Goal: Task Accomplishment & Management: Use online tool/utility

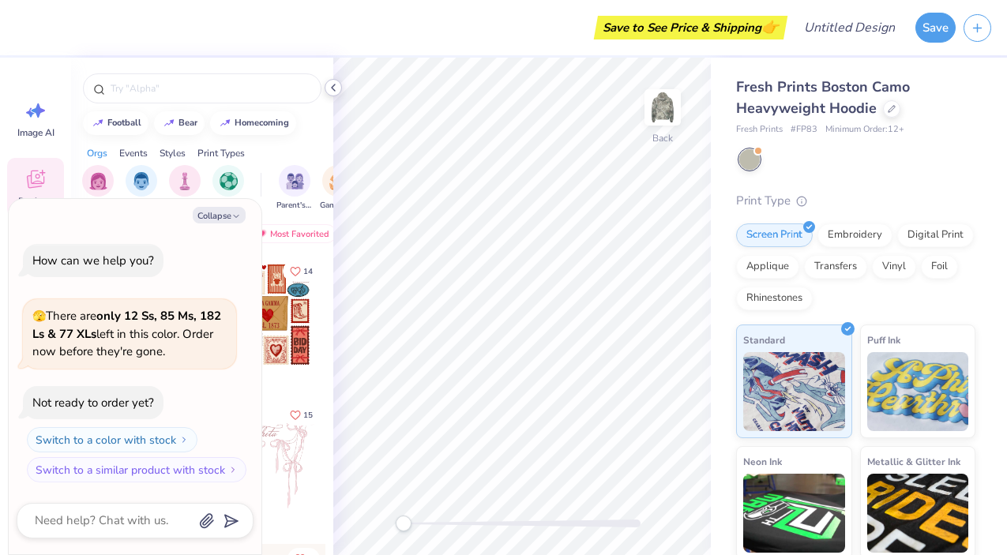
click at [337, 91] on icon at bounding box center [333, 87] width 13 height 13
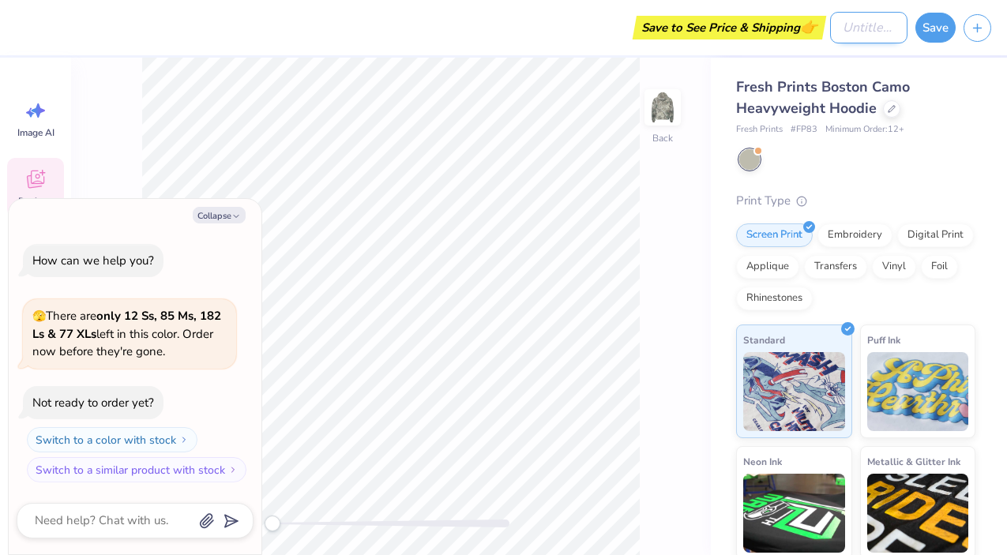
click at [855, 32] on input "Design Title" at bounding box center [868, 28] width 77 height 32
click at [743, 28] on div "Save to See Price & Shipping 👉" at bounding box center [691, 28] width 186 height 24
click at [41, 21] on div "Save to See Price & Shipping 👉" at bounding box center [404, 27] width 760 height 55
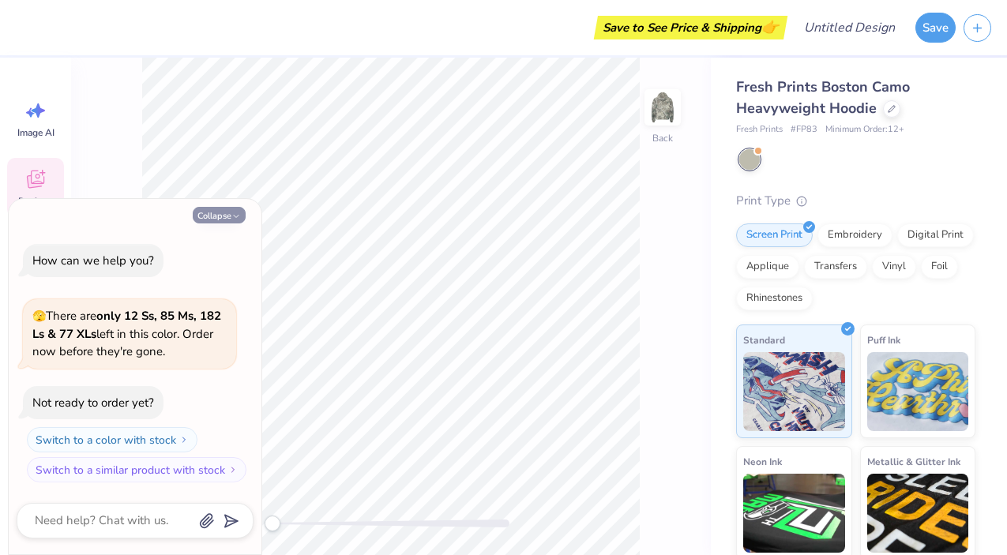
click at [204, 216] on button "Collapse" at bounding box center [219, 215] width 53 height 17
type textarea "x"
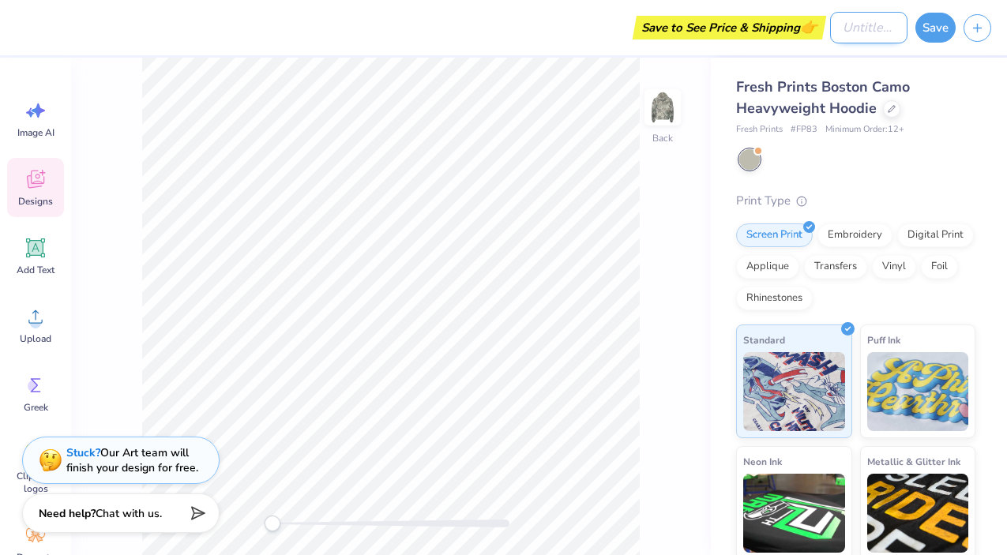
click at [832, 31] on input "Design Title" at bounding box center [868, 28] width 77 height 32
click at [975, 17] on button "button" at bounding box center [978, 26] width 28 height 28
click at [719, 32] on div "Save to See Price & Shipping 👉" at bounding box center [691, 28] width 186 height 24
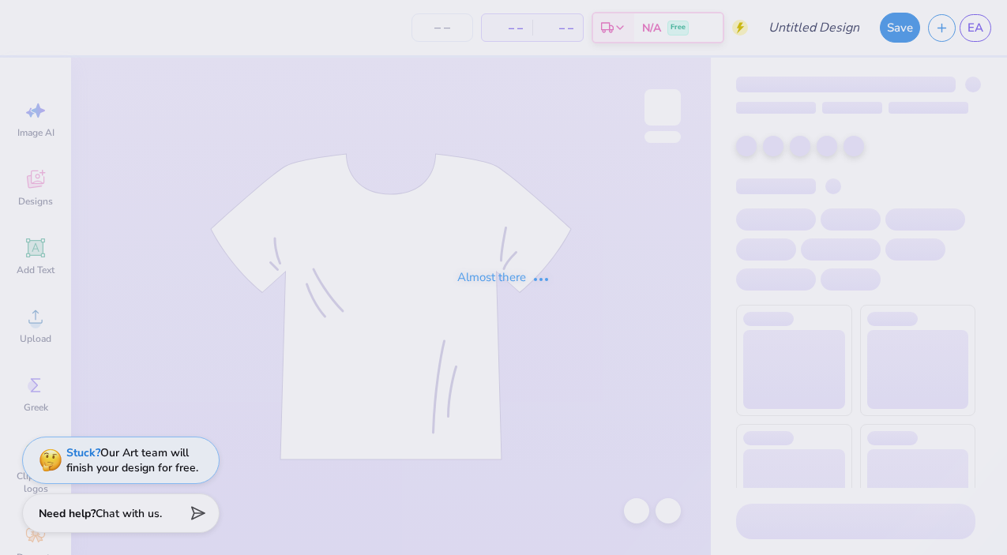
type input "tie dye"
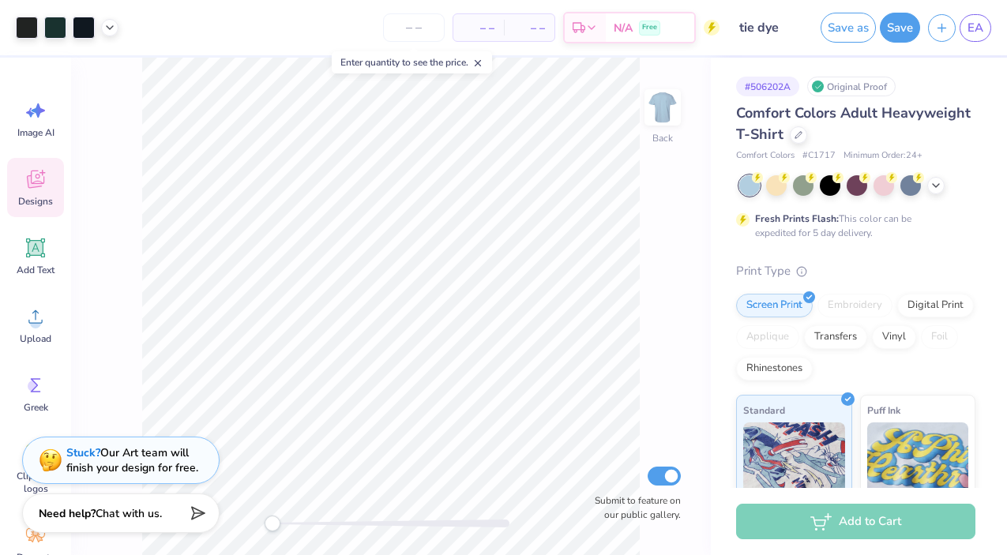
click at [30, 197] on span "Designs" at bounding box center [35, 201] width 35 height 13
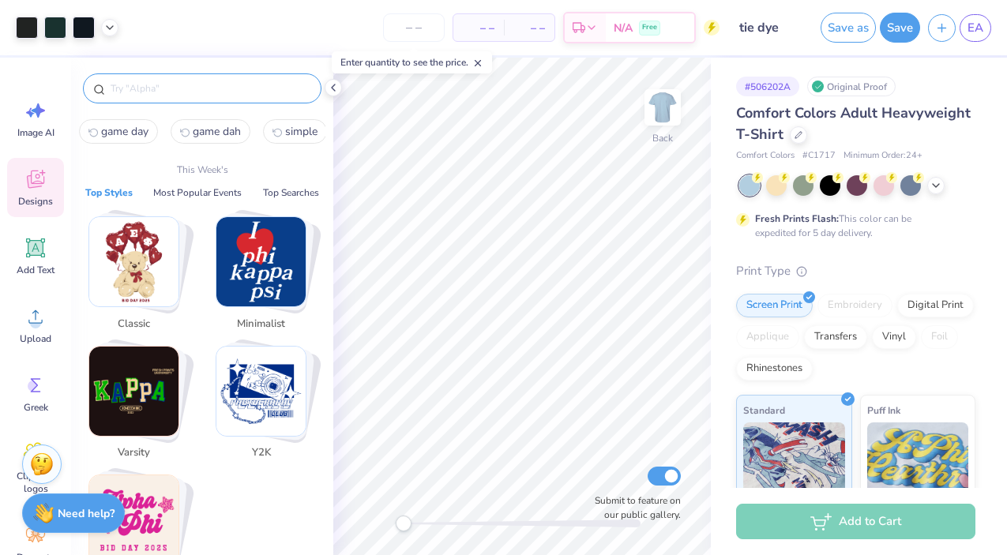
click at [135, 93] on input "text" at bounding box center [210, 89] width 202 height 16
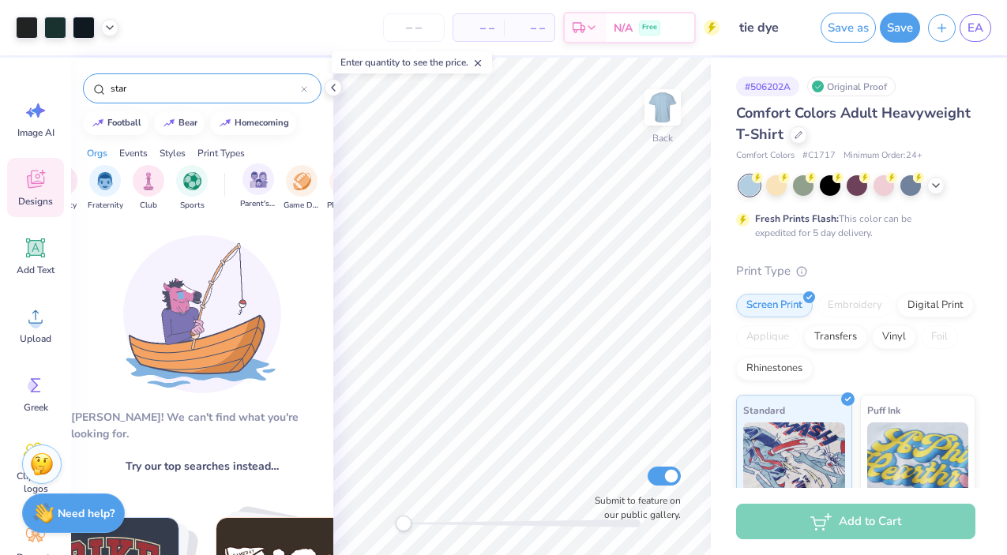
scroll to position [0, 5]
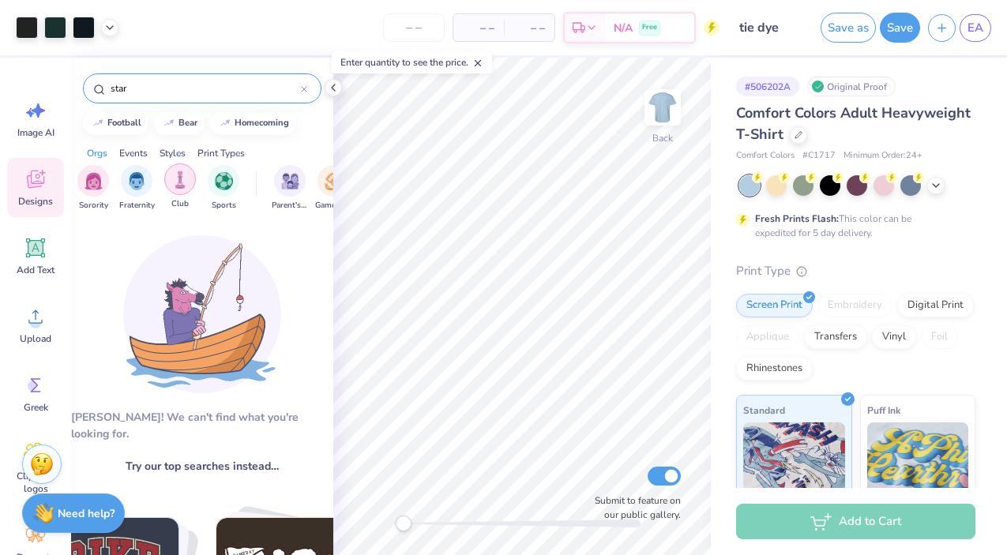
click at [169, 184] on div "filter for Club" at bounding box center [180, 179] width 32 height 32
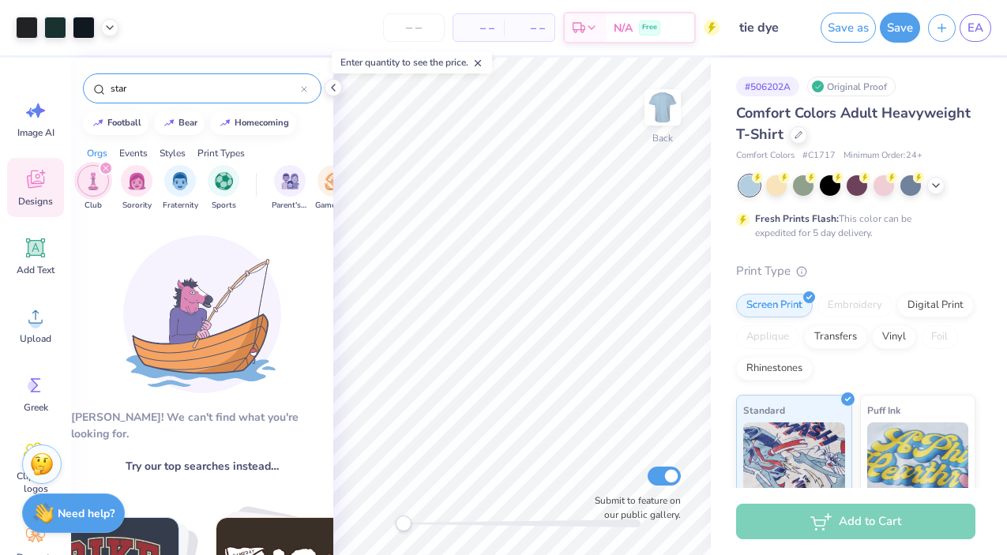
click at [131, 92] on input "star" at bounding box center [205, 89] width 192 height 16
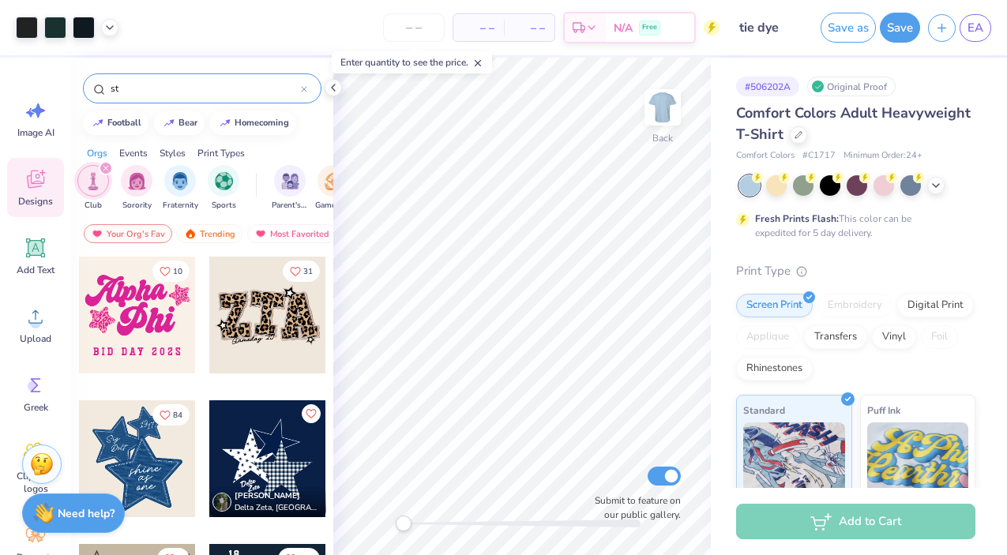
type input "s"
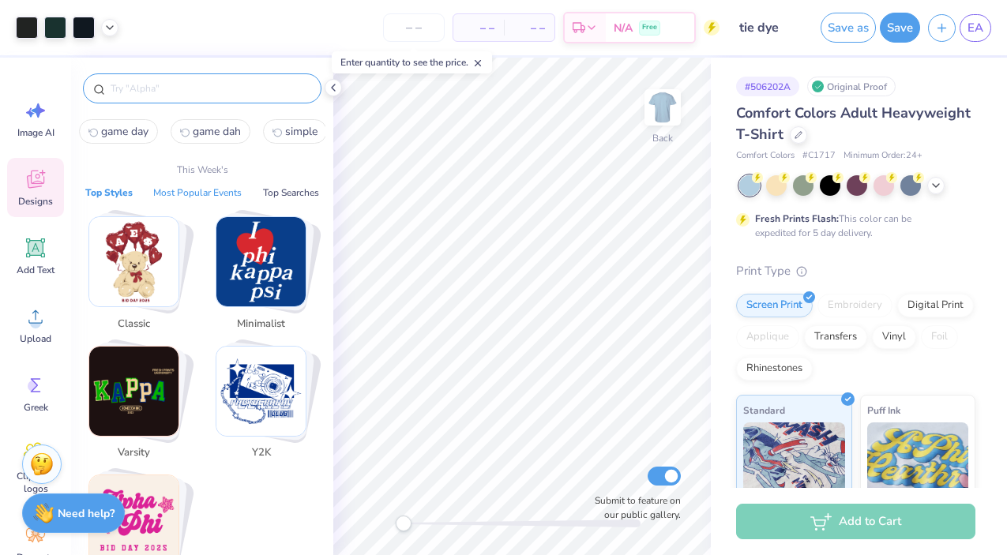
click at [177, 190] on button "Most Popular Events" at bounding box center [197, 193] width 98 height 16
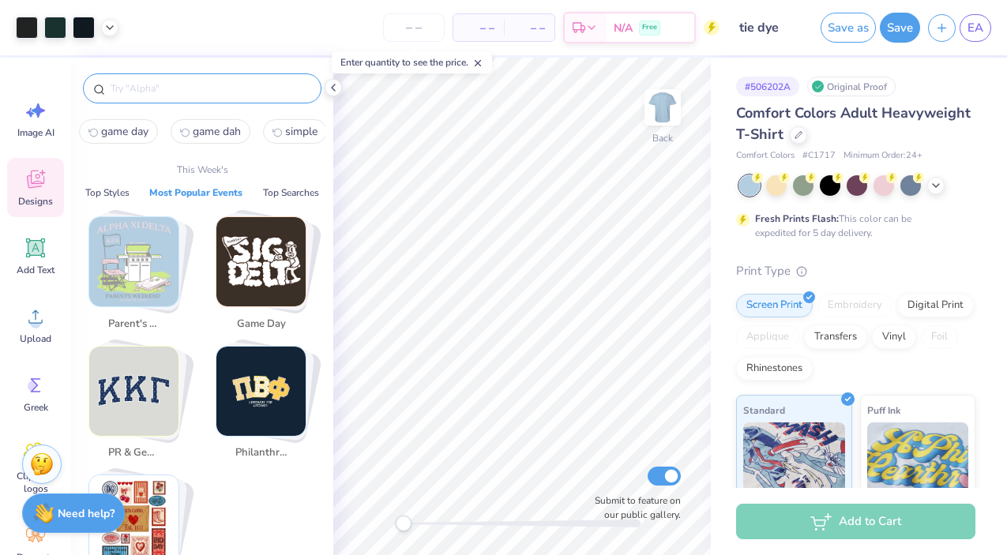
click at [220, 453] on div "Philanthropy" at bounding box center [265, 407] width 119 height 122
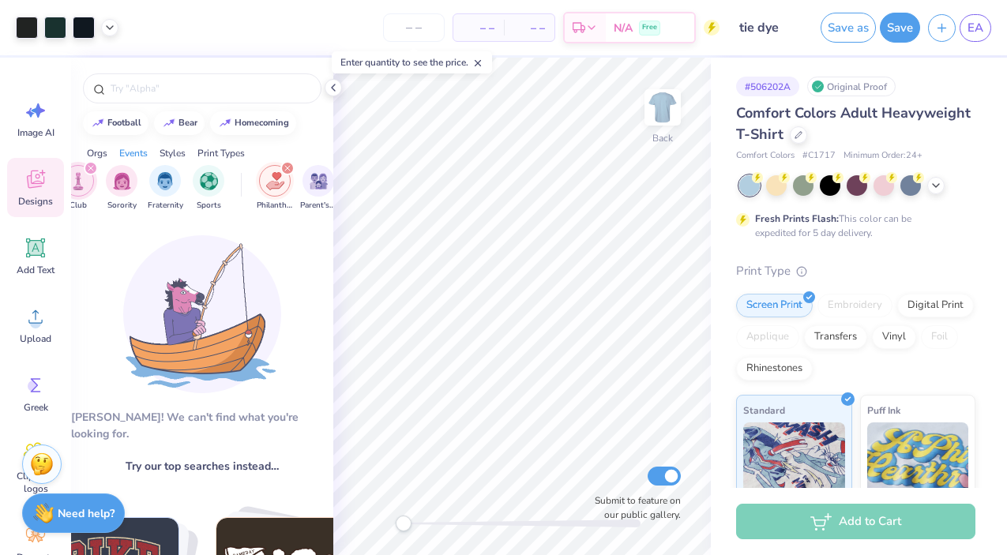
scroll to position [0, 197]
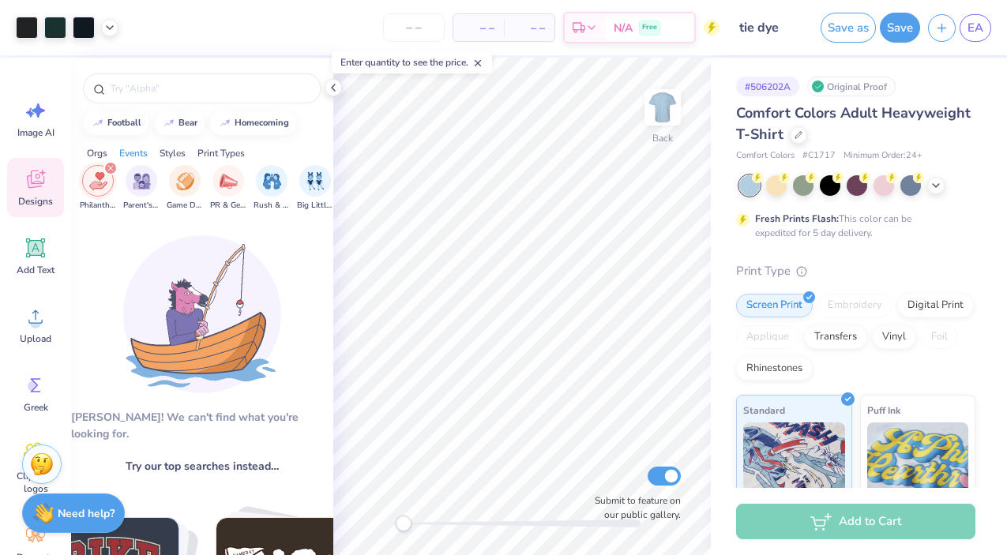
click at [107, 167] on icon "filter for Philanthropy" at bounding box center [110, 168] width 6 height 6
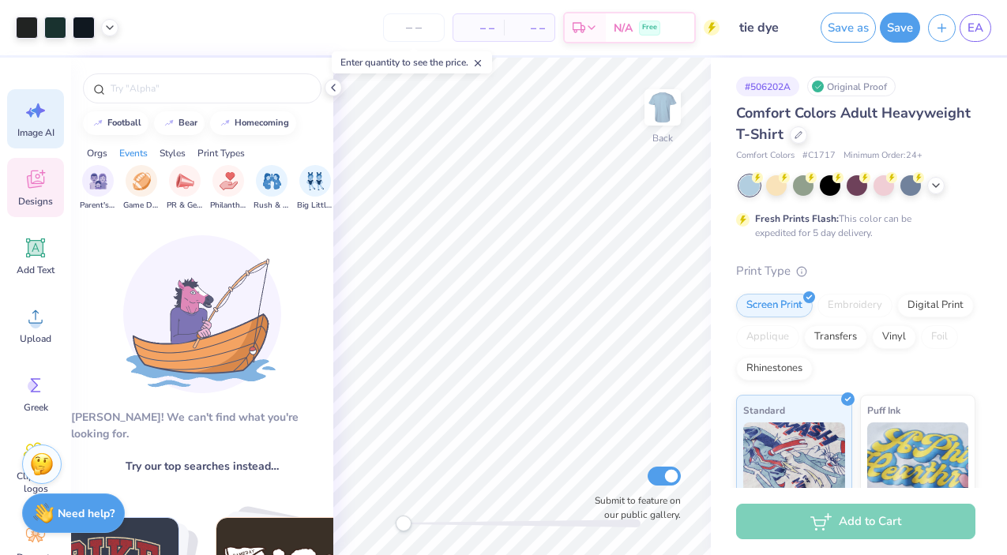
click at [38, 132] on span "Image AI" at bounding box center [35, 132] width 37 height 13
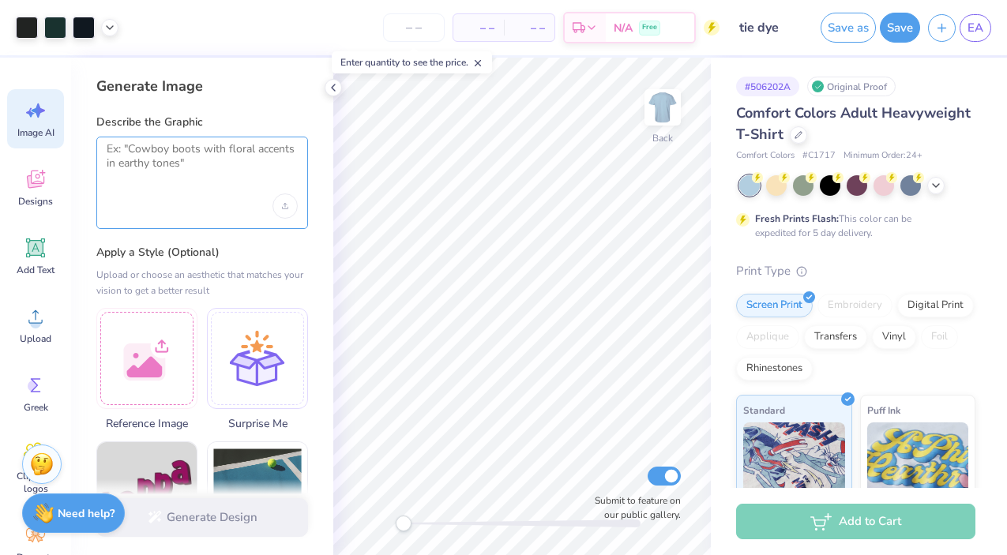
click at [151, 175] on textarea at bounding box center [202, 161] width 191 height 39
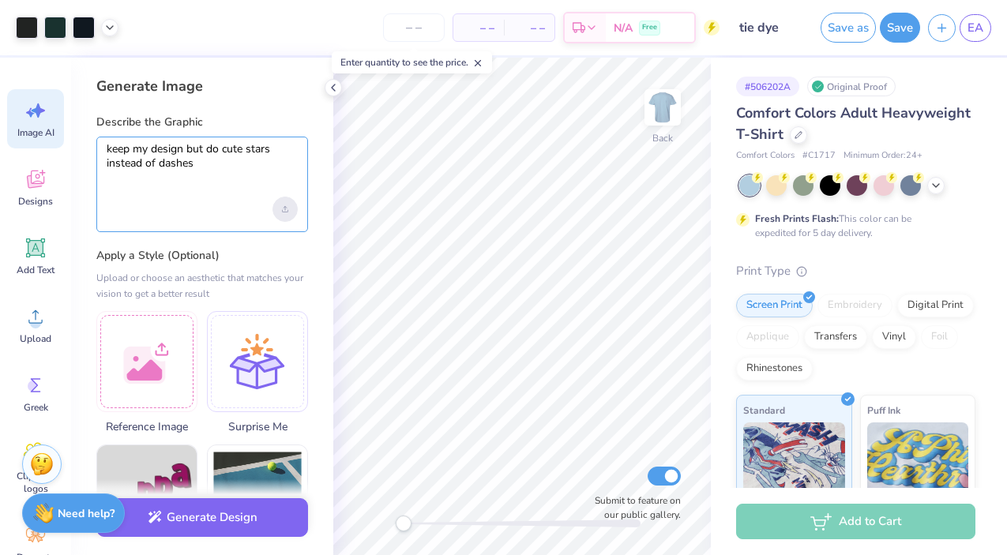
type textarea "keep my design but do cute stars instead of dashes"
click at [280, 212] on div "Upload image" at bounding box center [284, 209] width 25 height 25
drag, startPoint x: 200, startPoint y: 168, endPoint x: 91, endPoint y: 148, distance: 110.9
click at [91, 148] on div "Generate Image Describe the Graphic keep my design but do cute stars instead of…" at bounding box center [202, 307] width 262 height 498
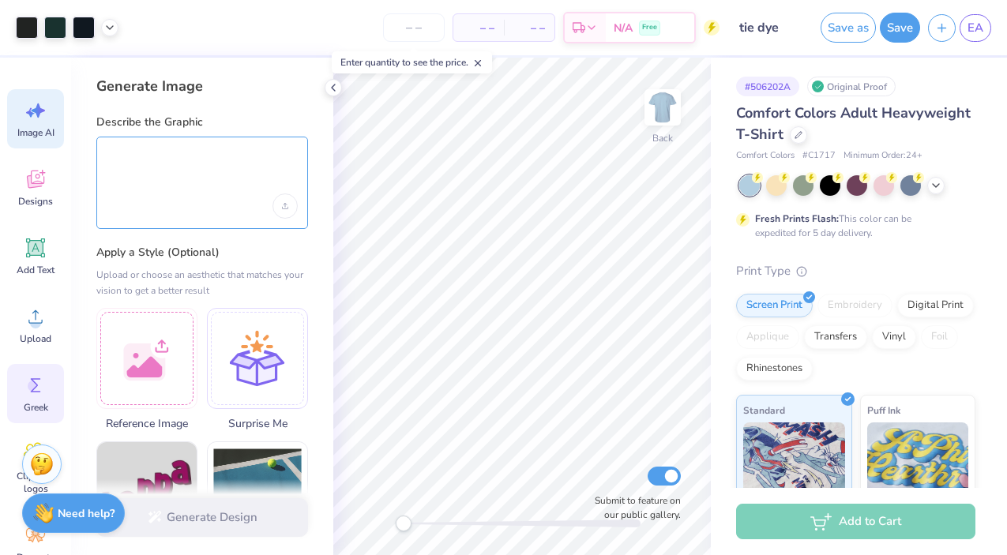
scroll to position [50, 0]
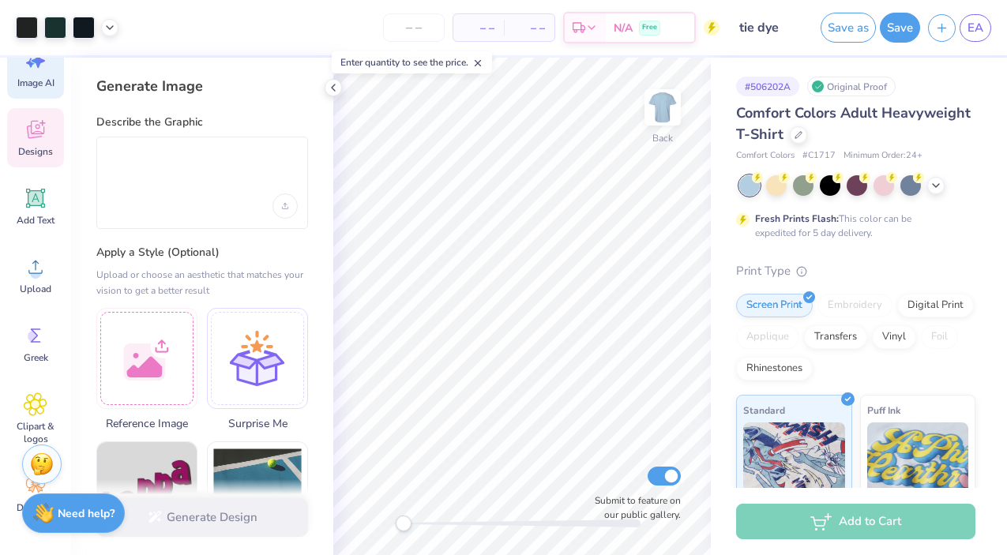
click at [34, 165] on div "Designs" at bounding box center [35, 137] width 57 height 59
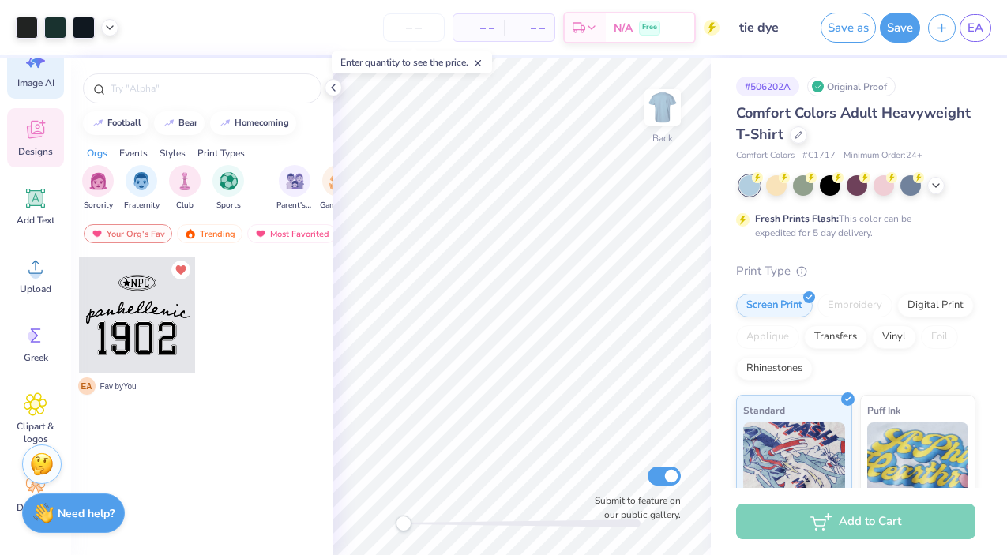
click at [45, 81] on span "Image AI" at bounding box center [35, 83] width 37 height 13
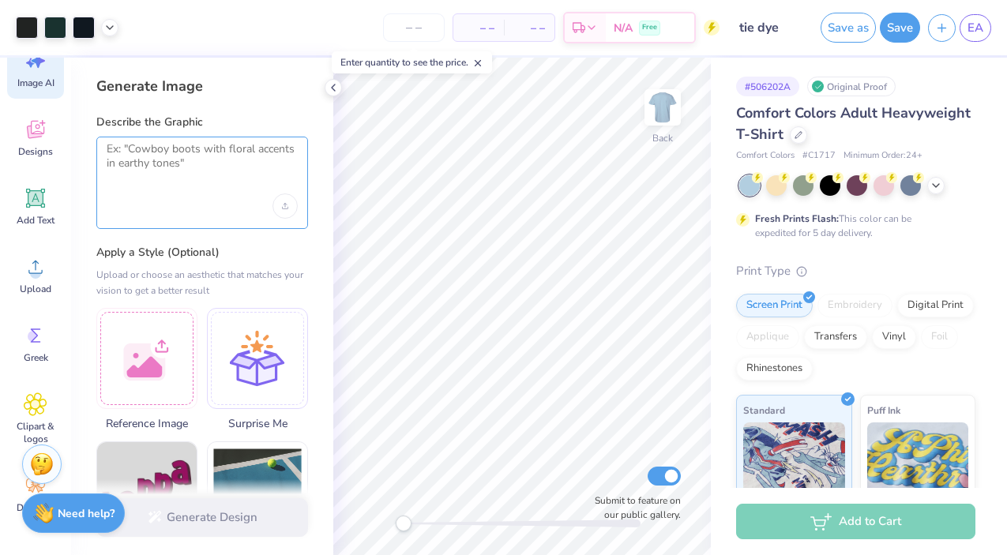
click at [149, 156] on textarea at bounding box center [202, 161] width 191 height 39
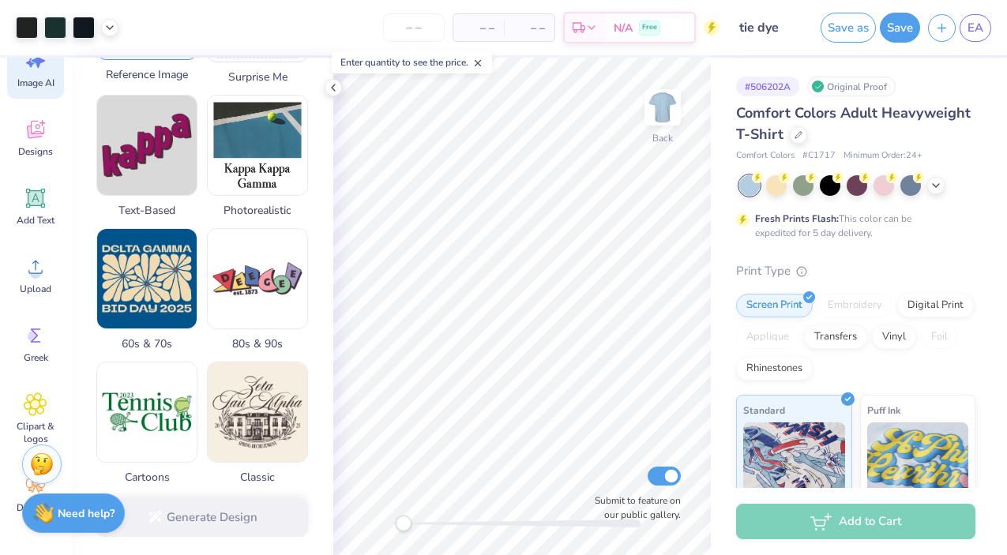
scroll to position [0, 0]
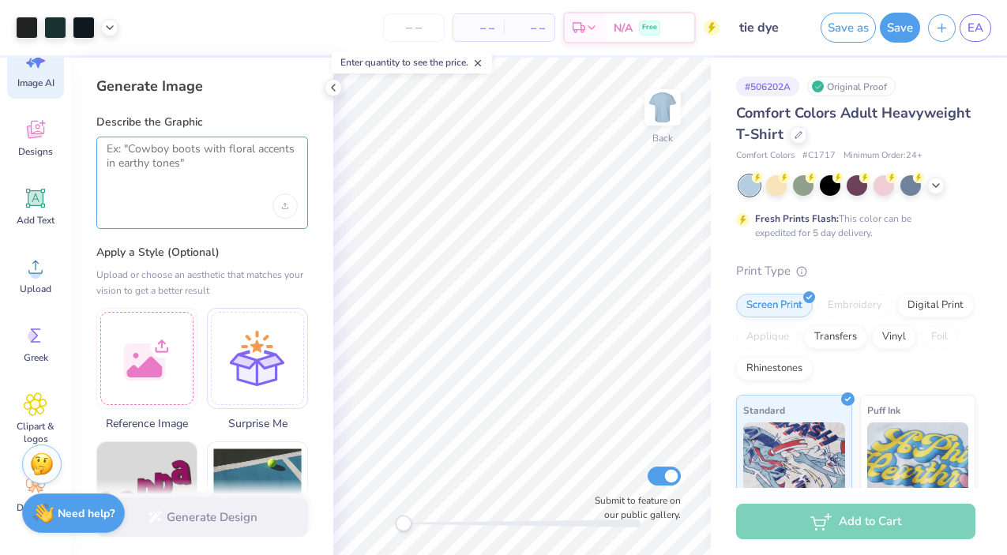
click at [153, 171] on textarea at bounding box center [202, 161] width 191 height 39
paste textarea "keep my design but do cute stars instead of dashes"
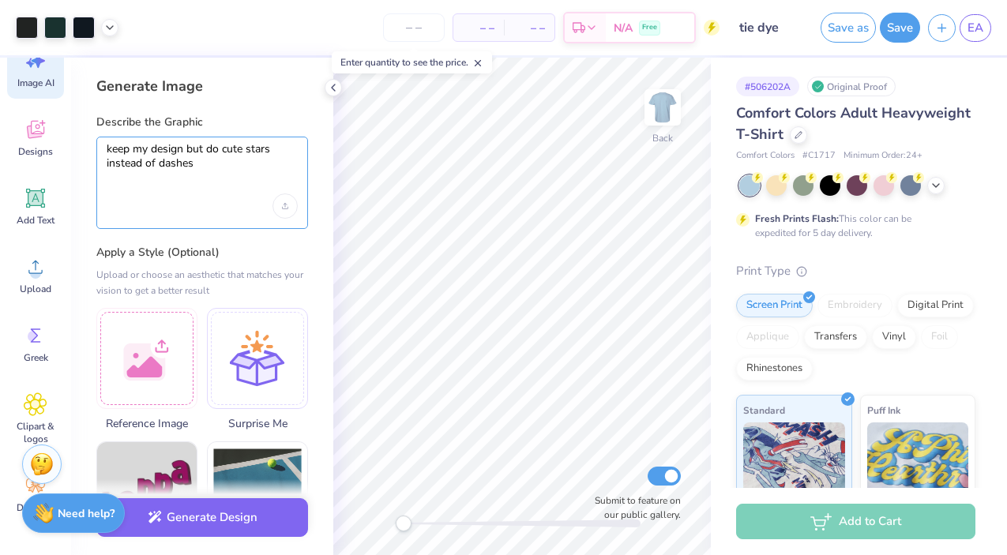
type textarea "keep my design but do cute stars instead of dashes"
click at [193, 534] on div "Generate Design" at bounding box center [202, 517] width 262 height 77
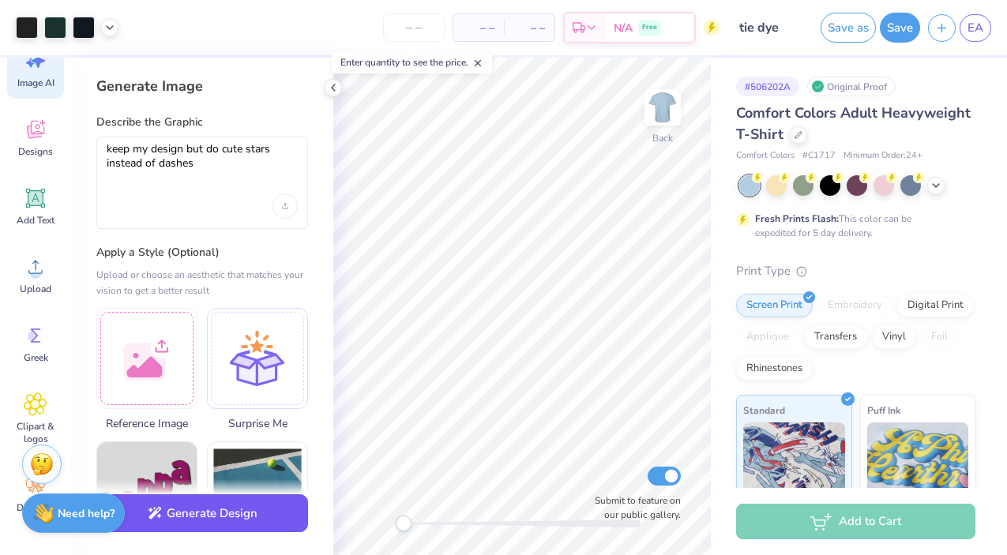
click at [208, 518] on button "Generate Design" at bounding box center [202, 513] width 212 height 39
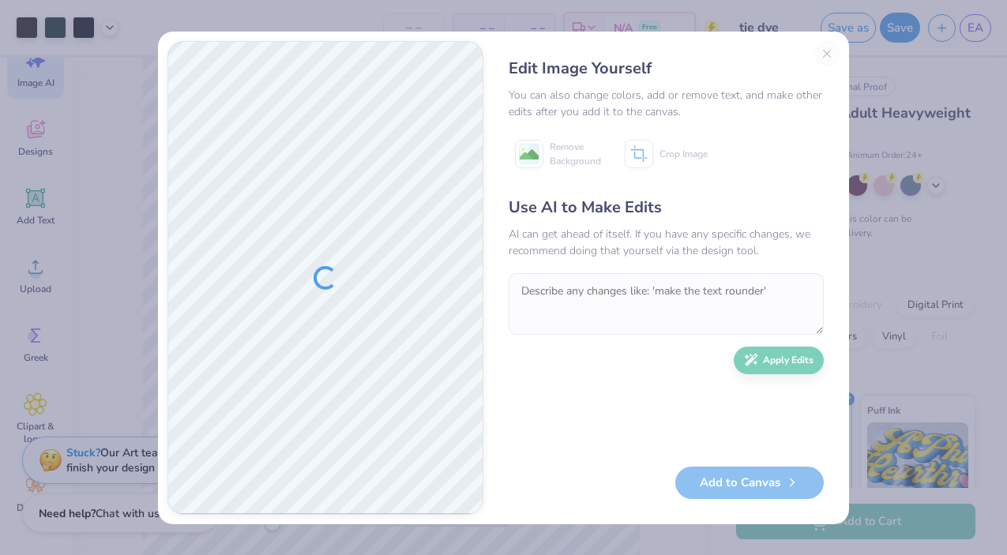
click at [825, 54] on div "Edit Image Yourself You can also change colors, add or remove text, and make ot…" at bounding box center [666, 278] width 347 height 474
click at [824, 54] on div "Edit Image Yourself You can also change colors, add or remove text, and make ot…" at bounding box center [666, 278] width 347 height 474
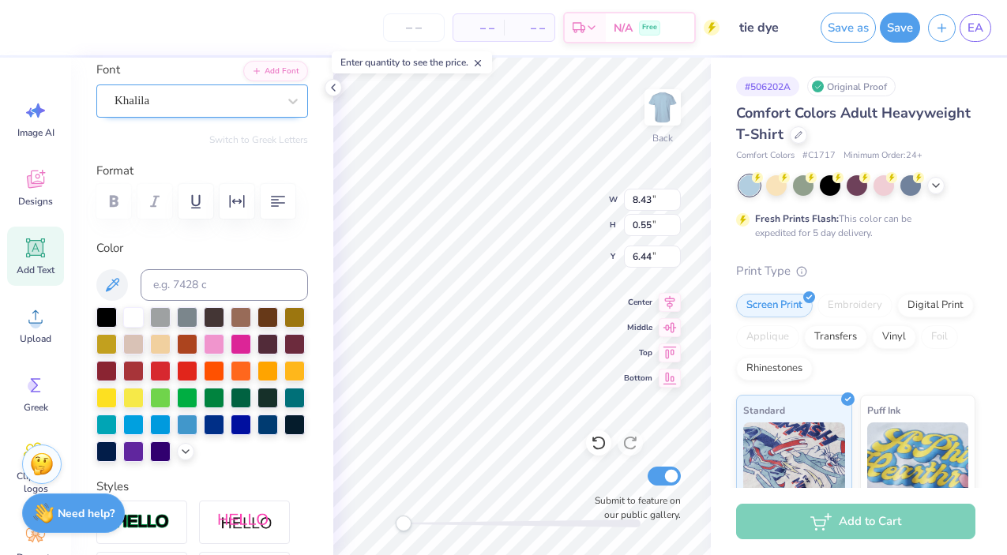
scroll to position [178, 0]
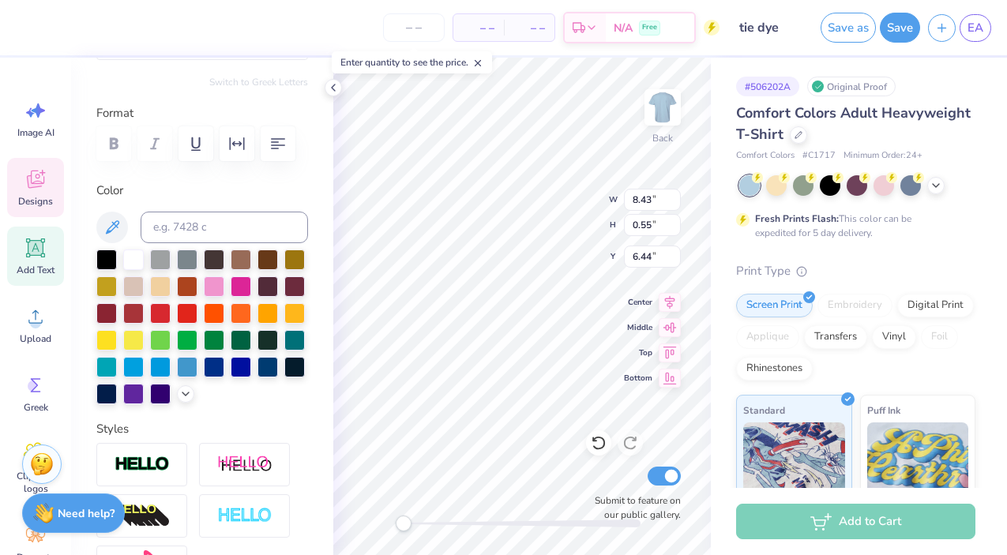
click at [29, 184] on icon at bounding box center [35, 181] width 15 height 13
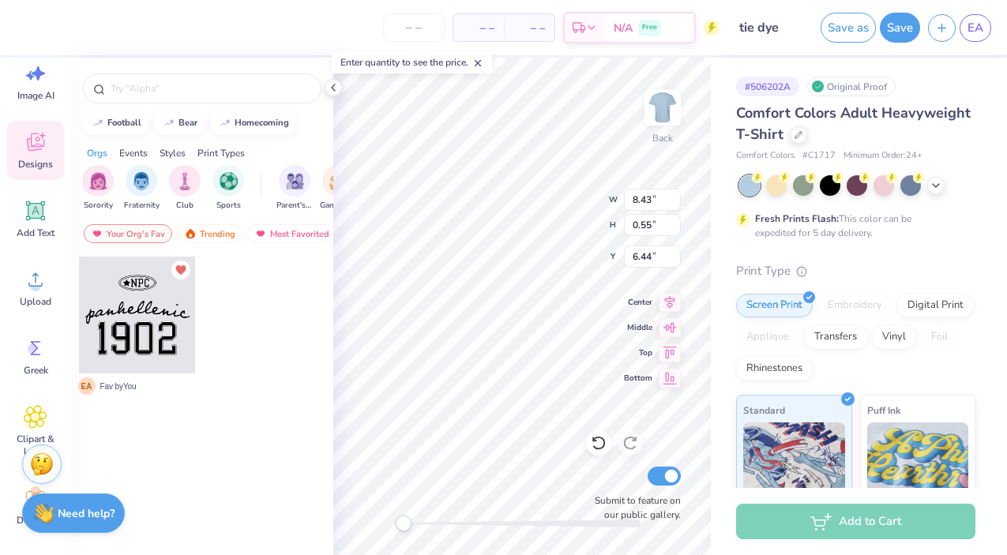
scroll to position [50, 0]
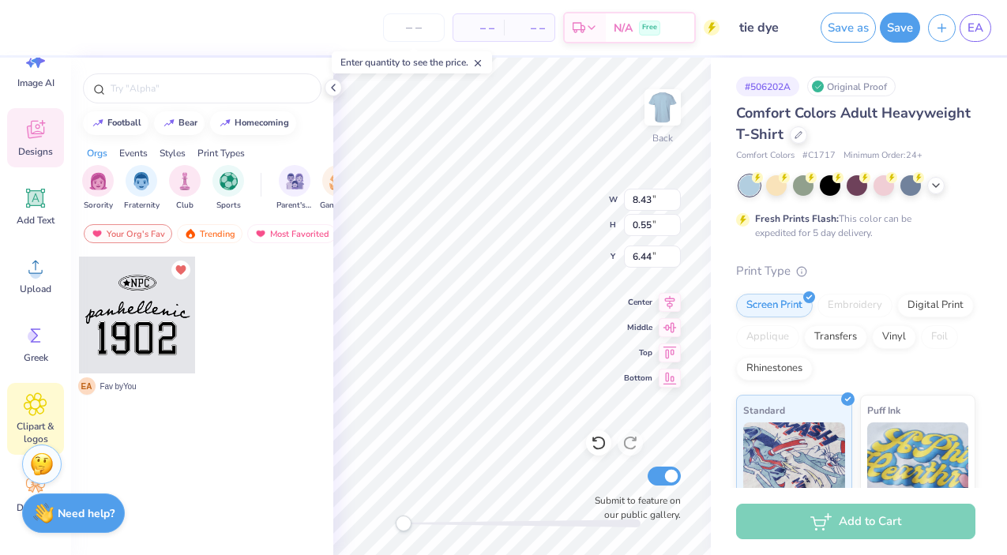
click at [27, 408] on icon at bounding box center [35, 405] width 23 height 24
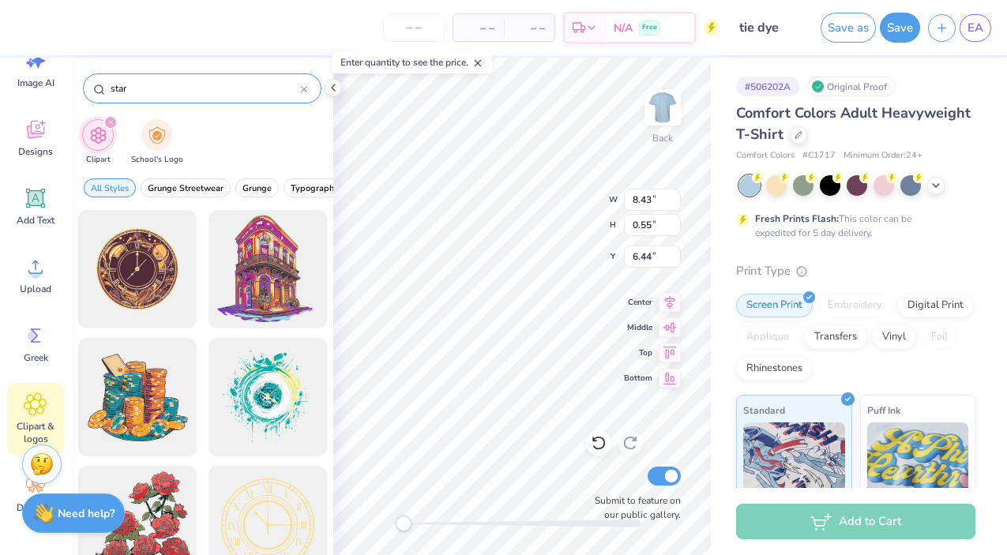
type input "star"
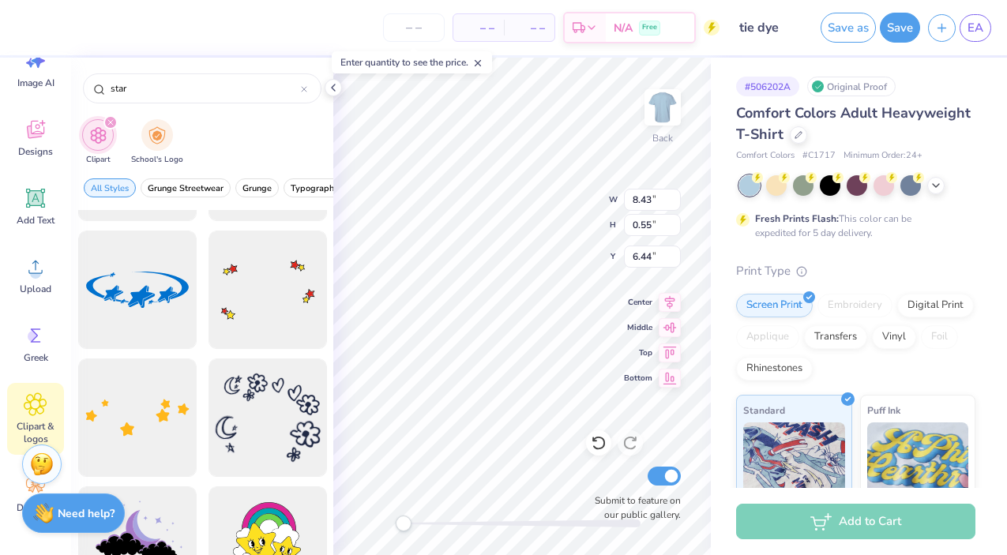
scroll to position [3563, 0]
click at [171, 295] on div at bounding box center [137, 289] width 118 height 118
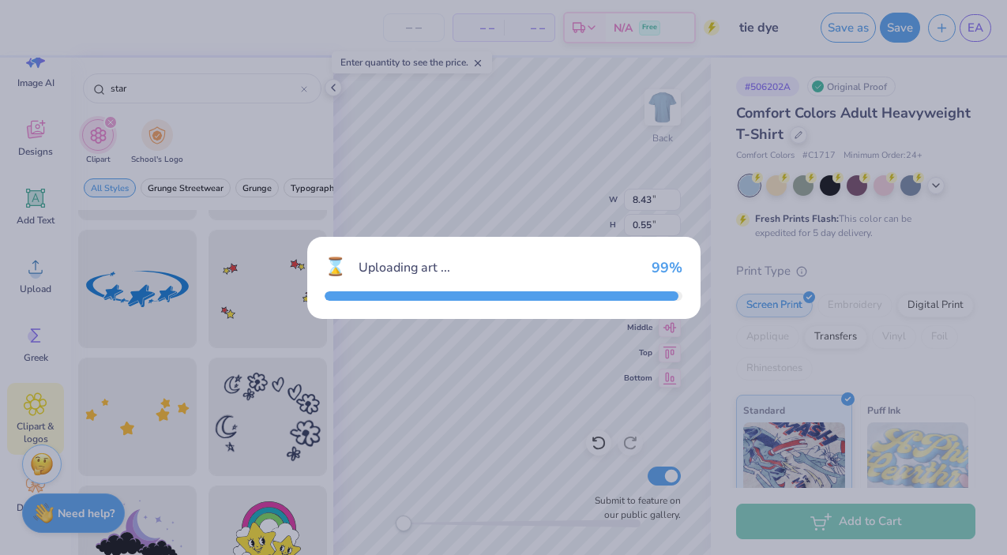
type input "14.17"
type input "5.03"
type input "3.00"
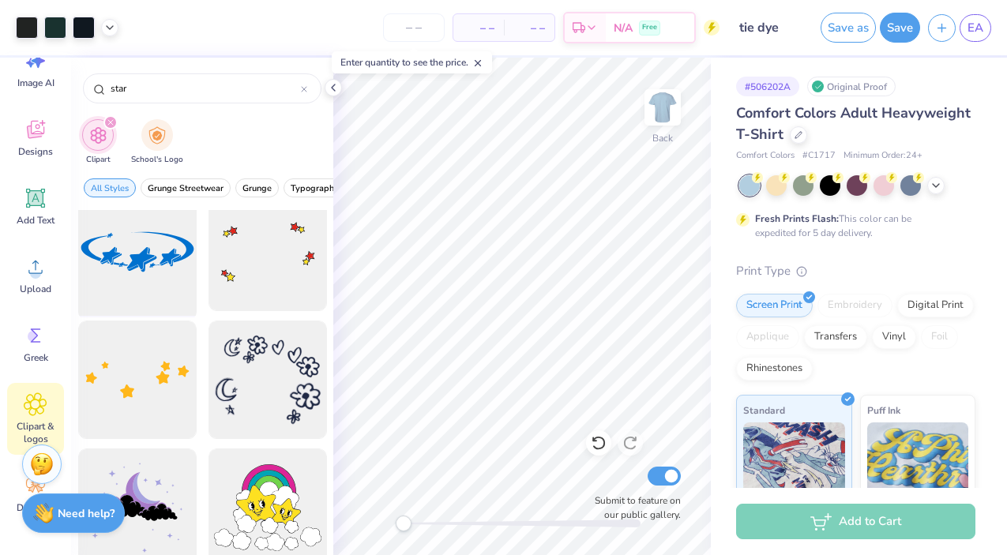
scroll to position [3602, 0]
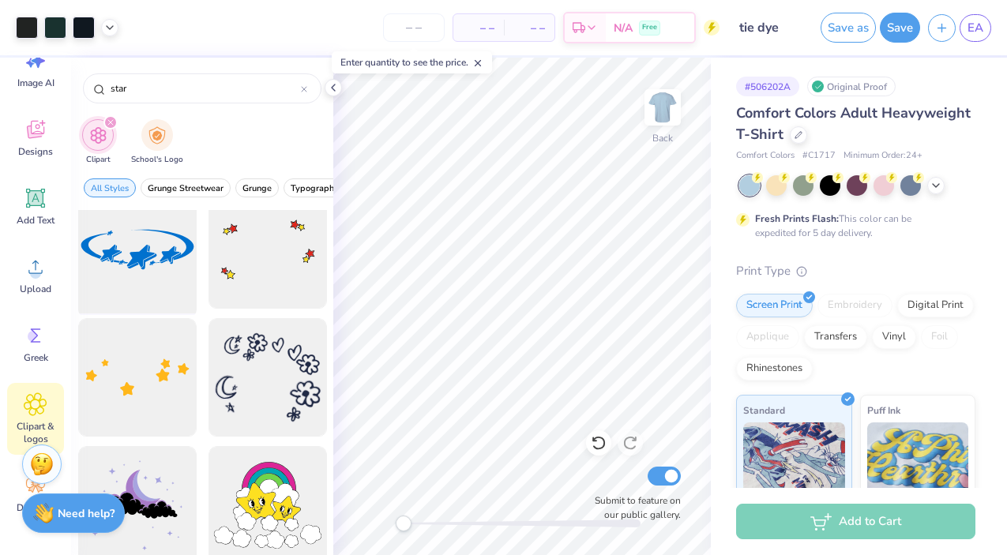
click at [130, 278] on div at bounding box center [137, 250] width 130 height 130
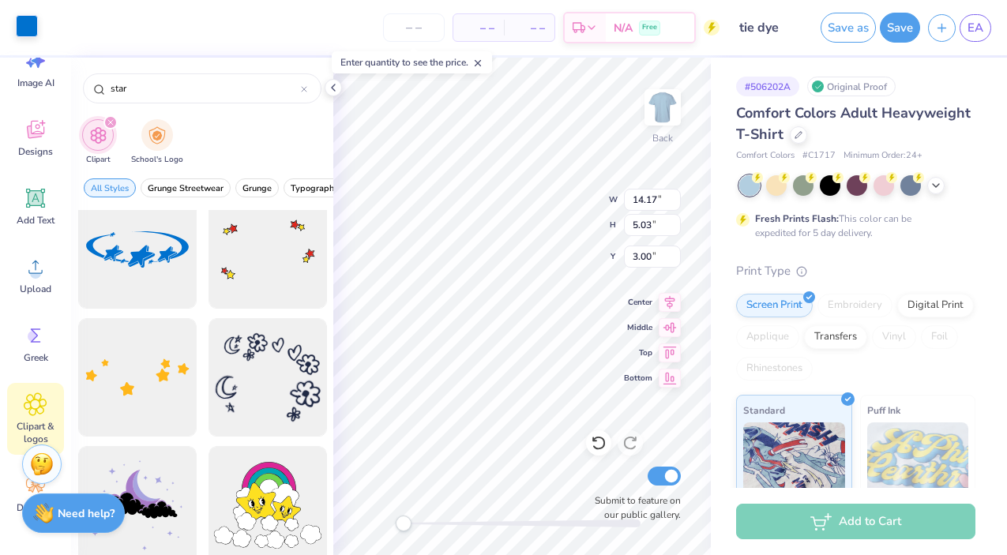
click at [30, 22] on div at bounding box center [27, 26] width 22 height 22
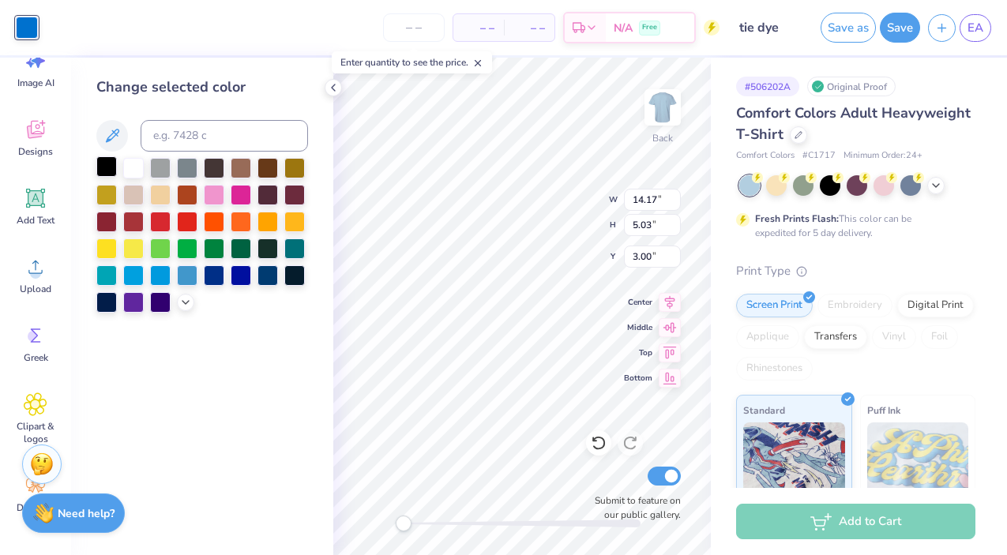
click at [101, 164] on div at bounding box center [106, 166] width 21 height 21
type input "8.43"
type input "0.55"
type input "6.44"
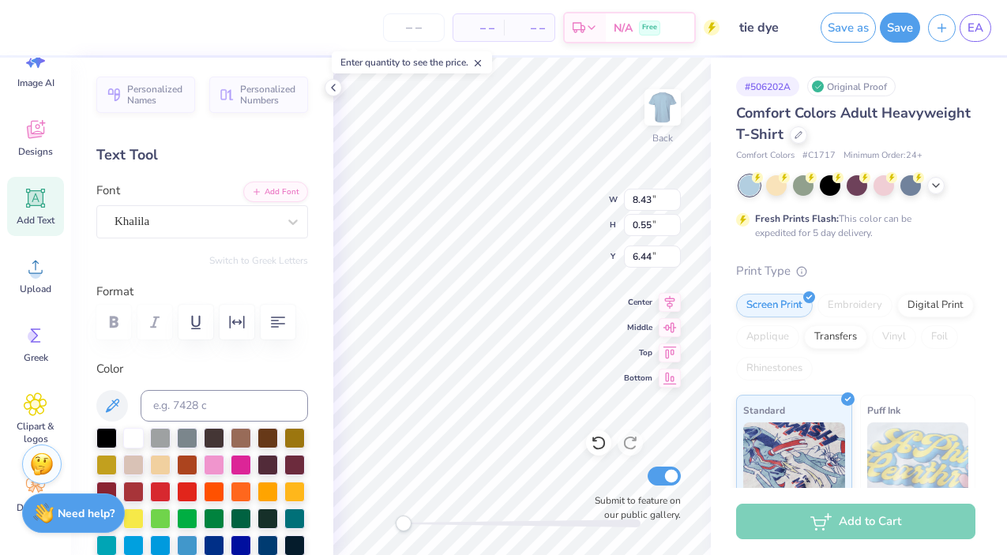
type textarea "Danceworx Fall 2025 ---"
type textarea "Danceworx Fall 2025"
type input "14.16"
type input "2.90"
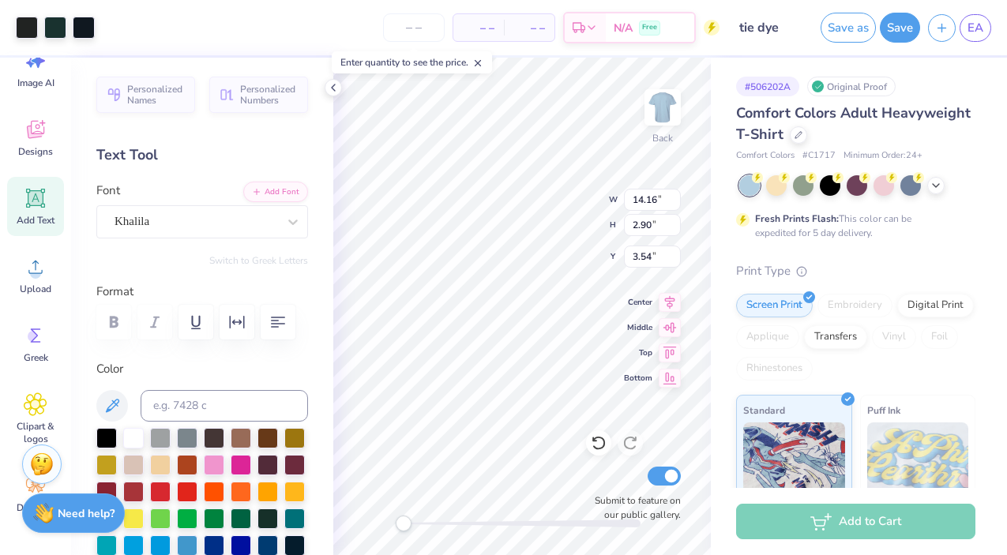
type input "3.54"
click at [88, 31] on div at bounding box center [84, 26] width 22 height 22
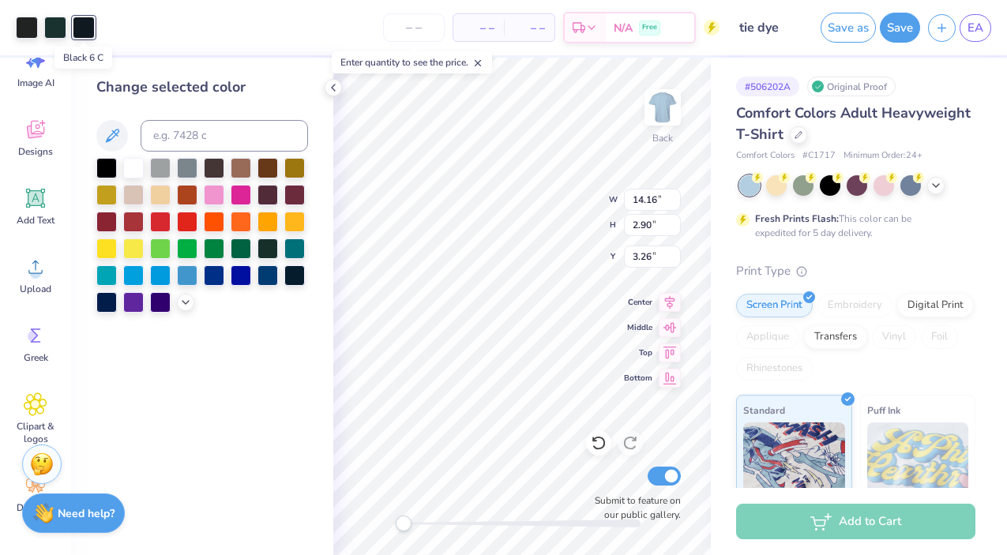
click at [85, 30] on div at bounding box center [84, 28] width 22 height 22
click at [21, 24] on div at bounding box center [27, 26] width 22 height 22
click at [86, 27] on div at bounding box center [84, 26] width 22 height 22
click at [111, 168] on div at bounding box center [106, 166] width 21 height 21
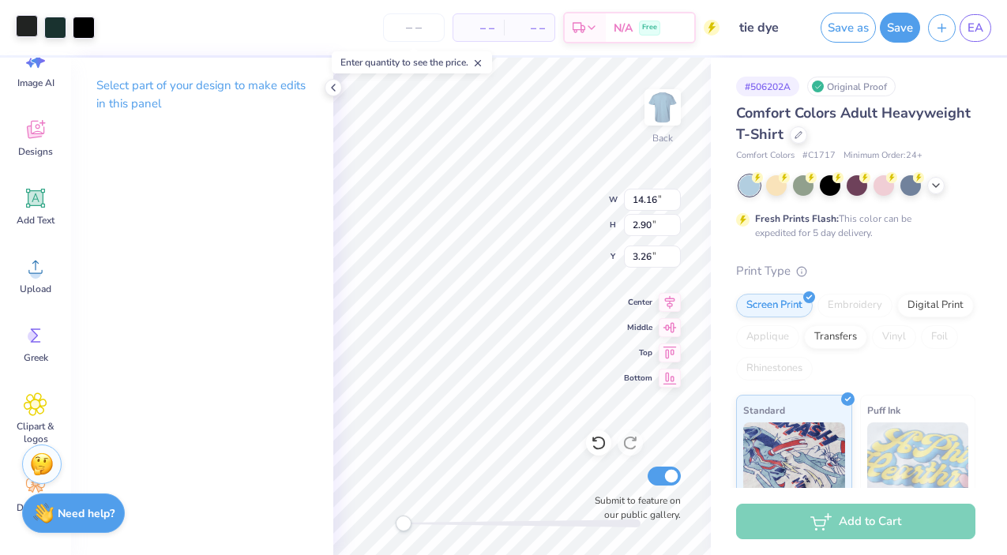
click at [24, 25] on div at bounding box center [27, 26] width 22 height 22
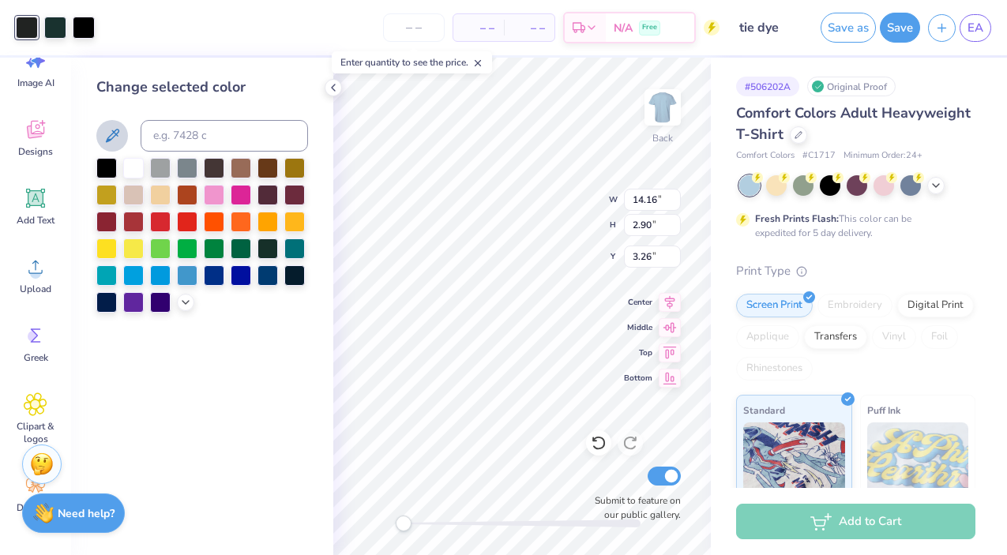
click at [105, 130] on icon at bounding box center [112, 135] width 19 height 19
click at [107, 171] on div at bounding box center [106, 166] width 21 height 21
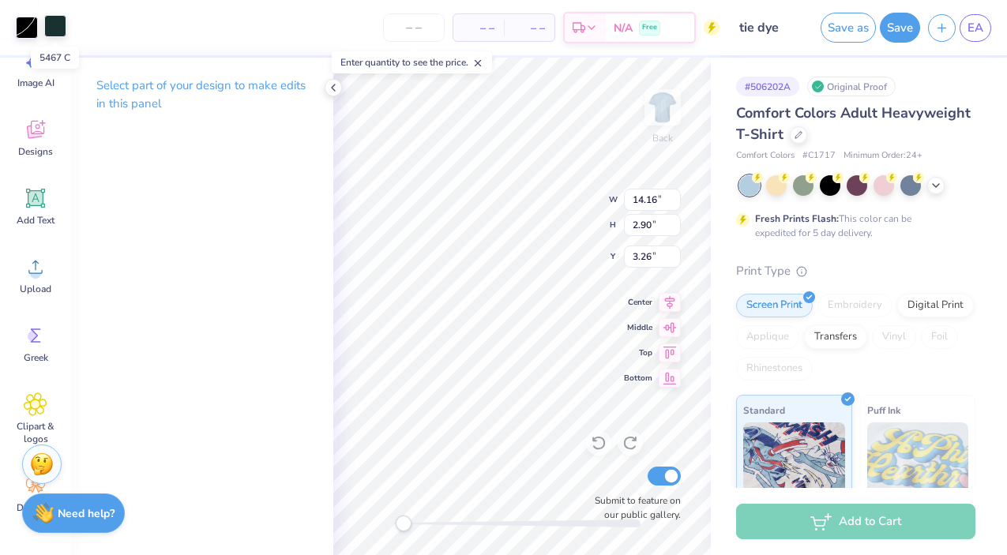
click at [54, 32] on div at bounding box center [55, 26] width 22 height 22
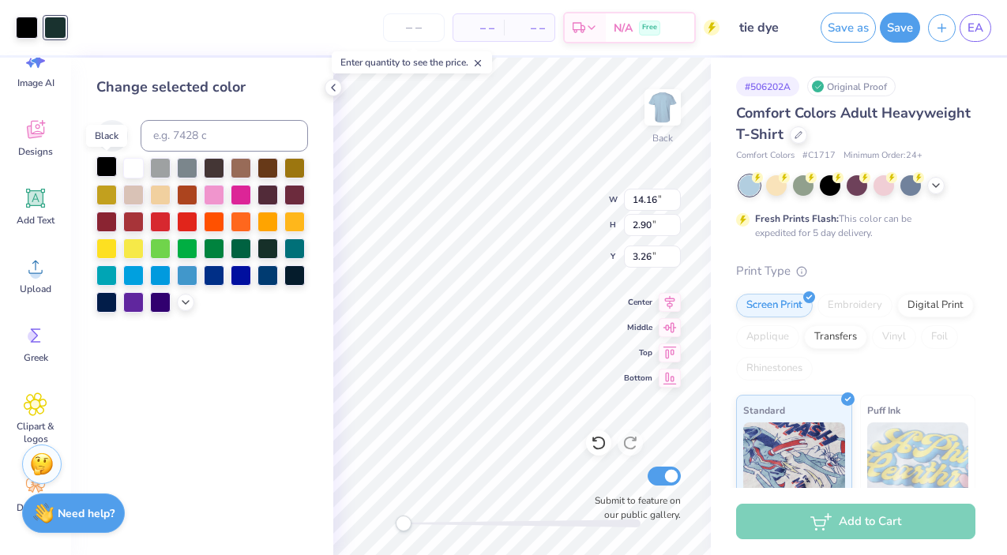
click at [99, 165] on div at bounding box center [106, 166] width 21 height 21
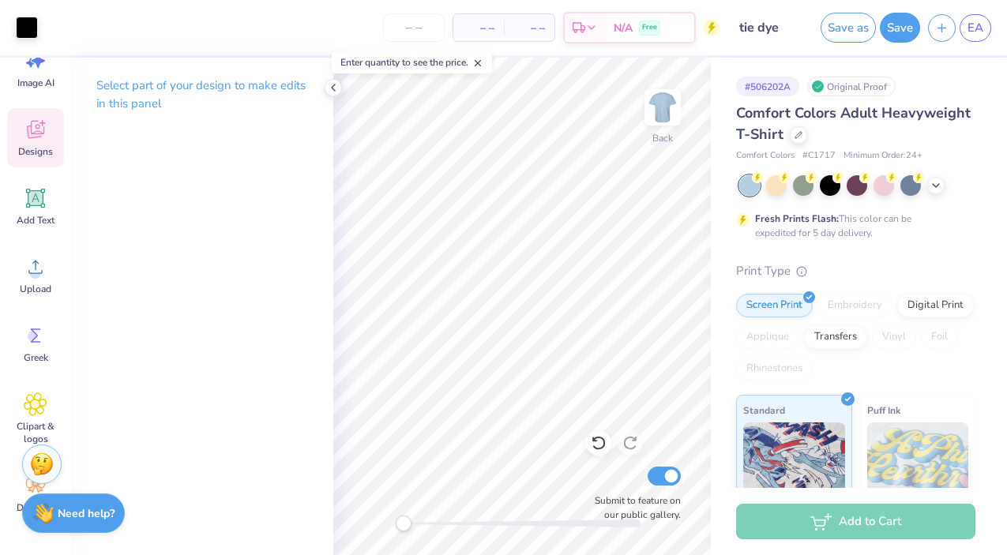
click at [36, 132] on icon at bounding box center [36, 130] width 24 height 24
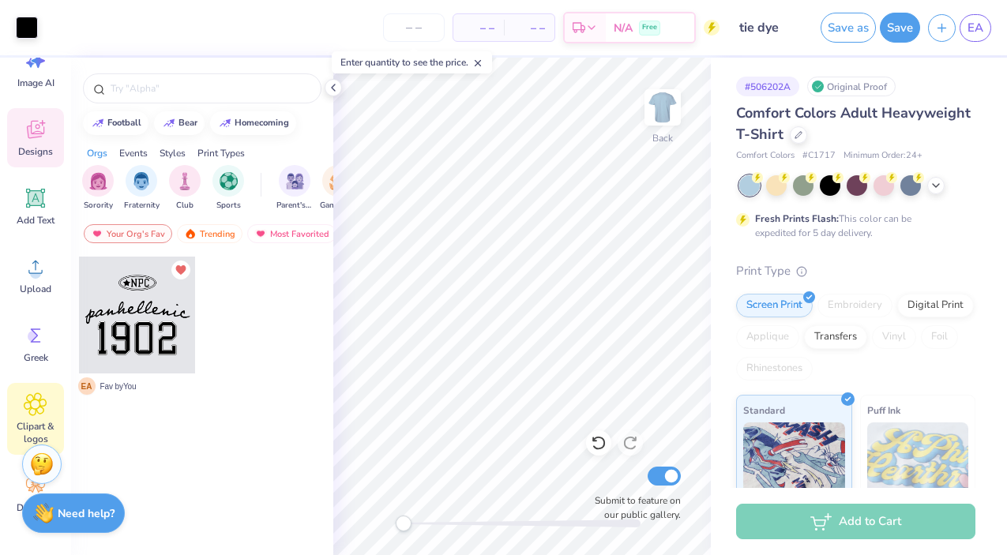
click at [28, 393] on icon at bounding box center [35, 405] width 23 height 24
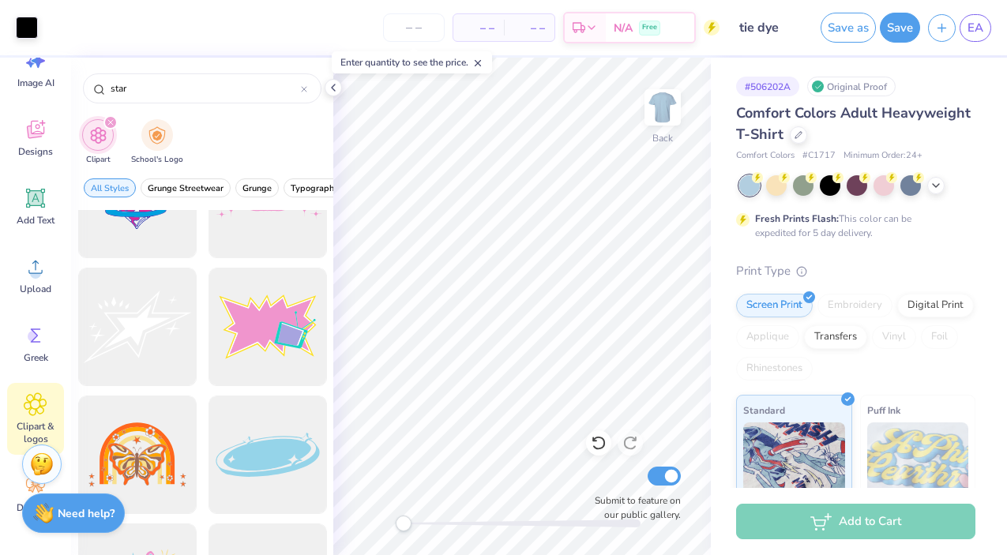
scroll to position [15977, 0]
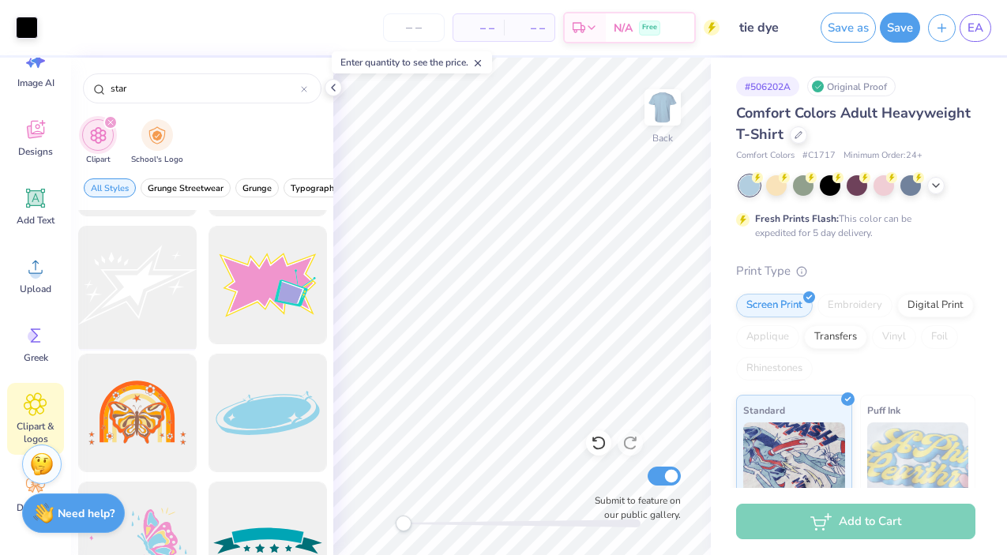
click at [167, 310] on div at bounding box center [137, 285] width 130 height 130
type input "9.09"
type input "3.22"
type input "5.70"
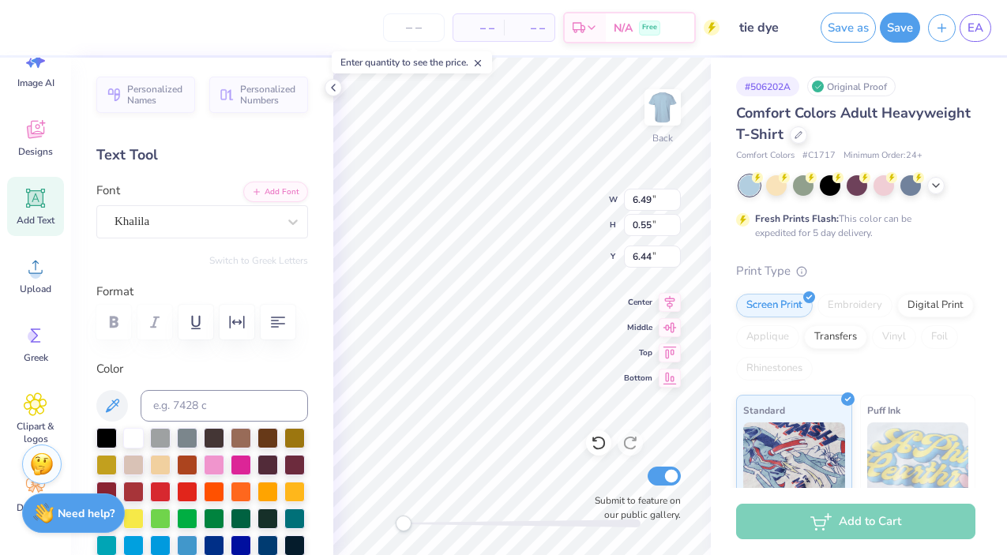
type input "2.35"
type input "1.58"
type input "5.93"
click at [30, 35] on div at bounding box center [27, 26] width 22 height 22
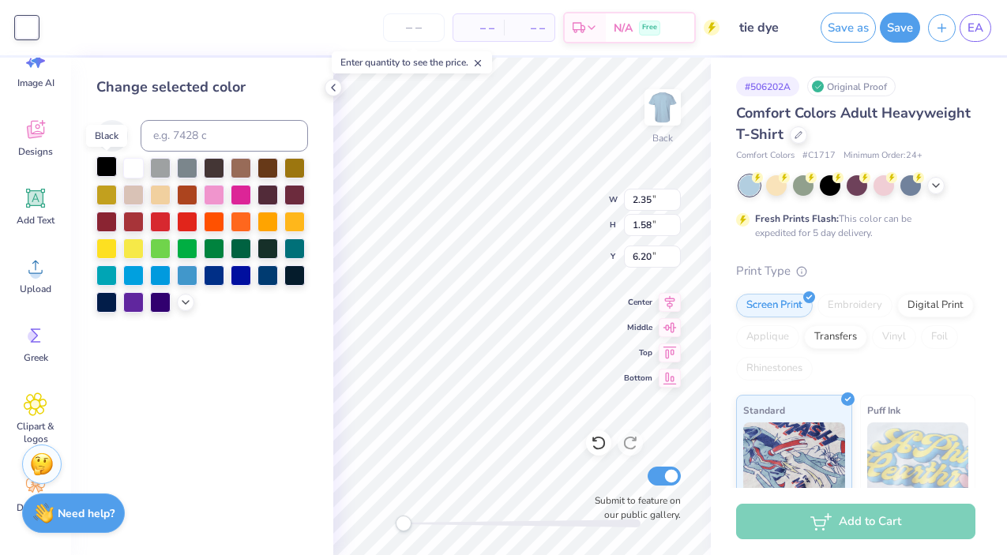
click at [106, 166] on div at bounding box center [106, 166] width 21 height 21
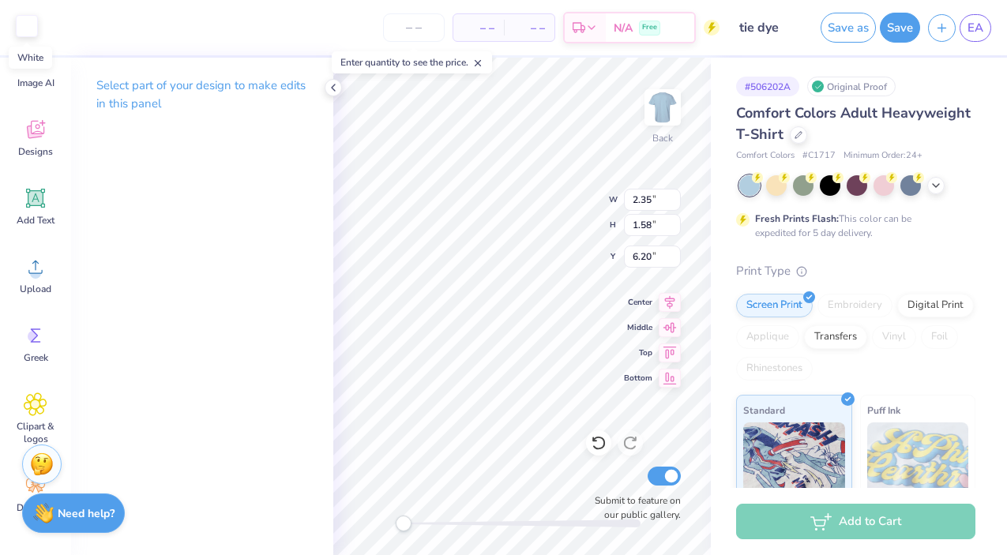
click at [23, 27] on div at bounding box center [27, 26] width 22 height 22
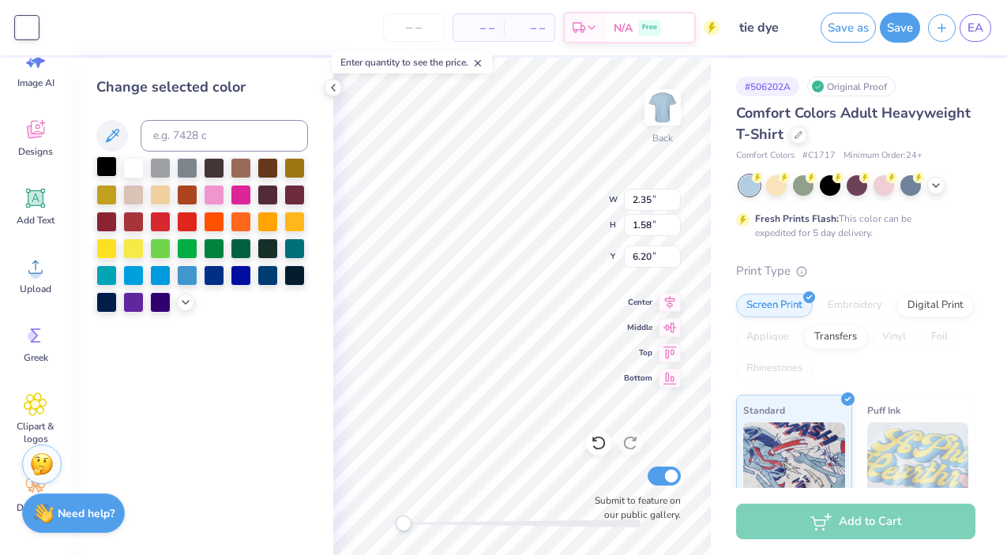
click at [108, 171] on div at bounding box center [106, 166] width 21 height 21
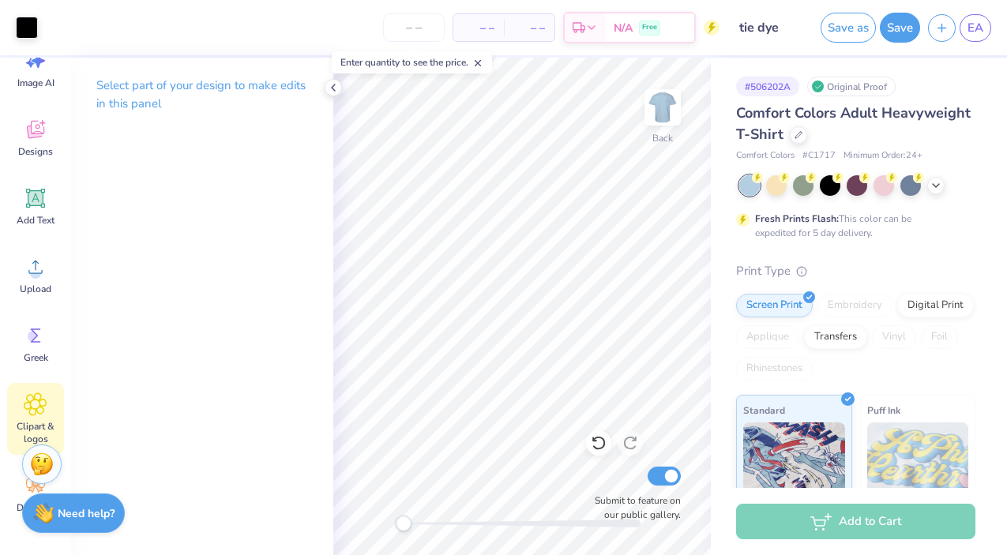
click at [33, 400] on icon at bounding box center [35, 404] width 9 height 9
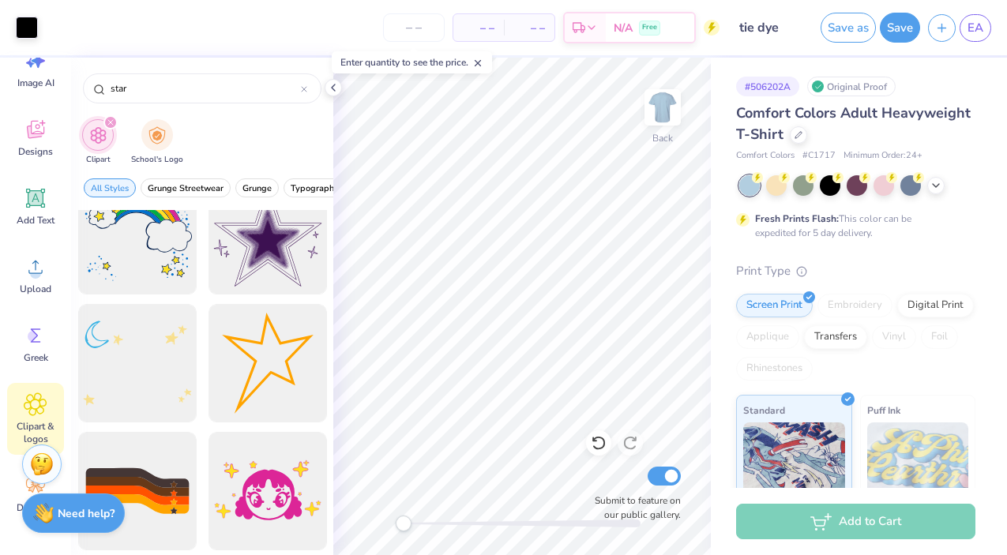
scroll to position [1516, 0]
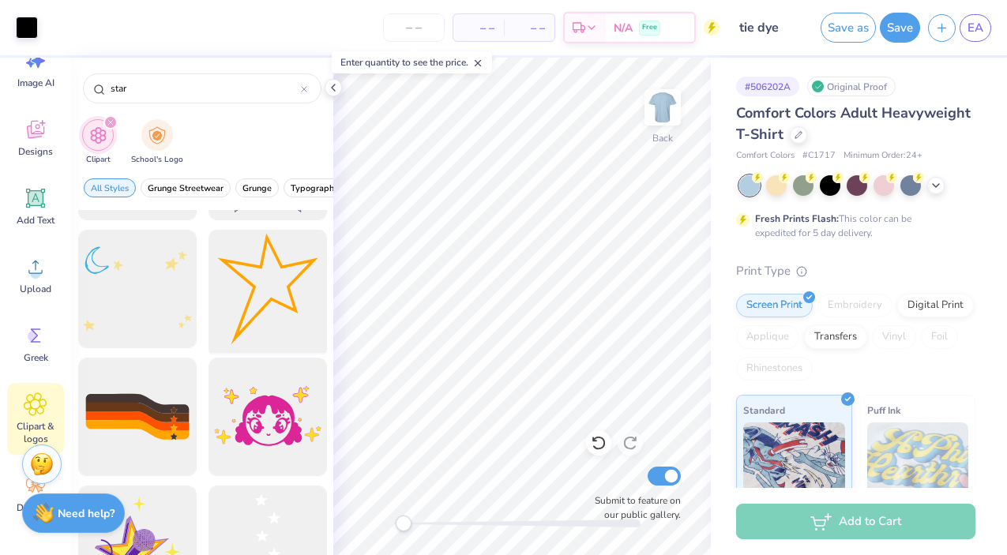
click at [252, 315] on div at bounding box center [267, 289] width 130 height 130
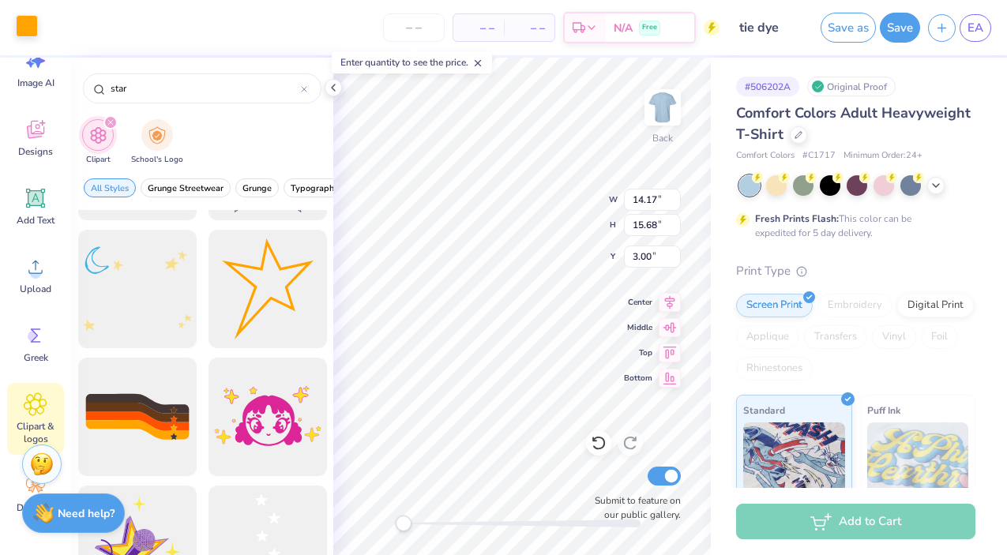
click at [31, 33] on div at bounding box center [27, 26] width 22 height 22
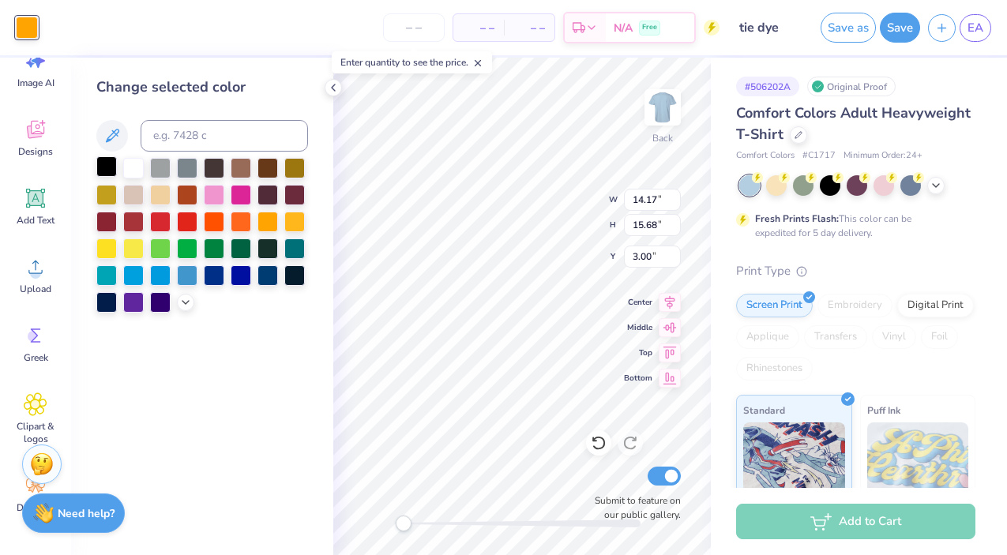
click at [107, 170] on div at bounding box center [106, 166] width 21 height 21
click at [105, 166] on div at bounding box center [106, 166] width 21 height 21
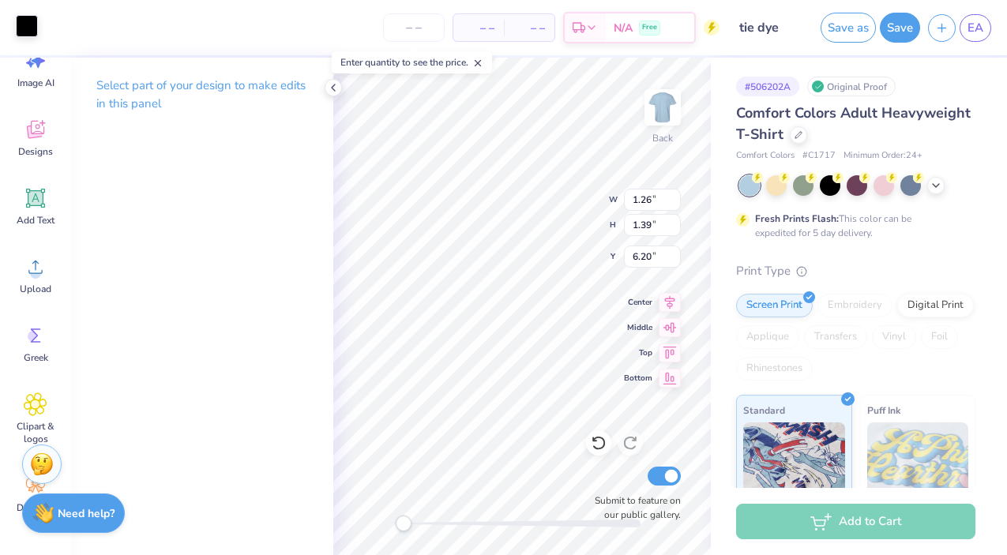
click at [30, 21] on div at bounding box center [27, 26] width 22 height 22
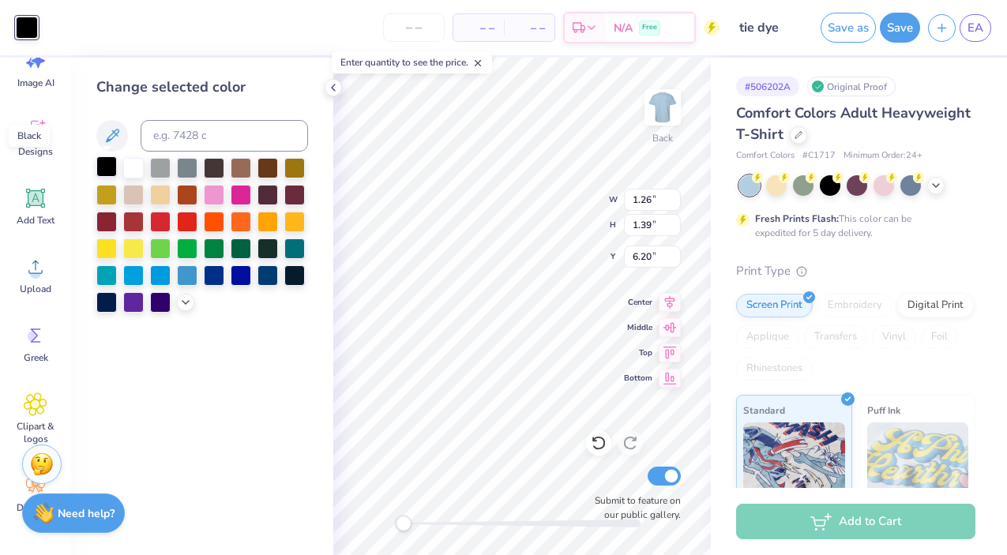
click at [108, 167] on div at bounding box center [106, 166] width 21 height 21
click at [100, 164] on div at bounding box center [106, 166] width 21 height 21
click at [108, 140] on icon at bounding box center [112, 135] width 13 height 13
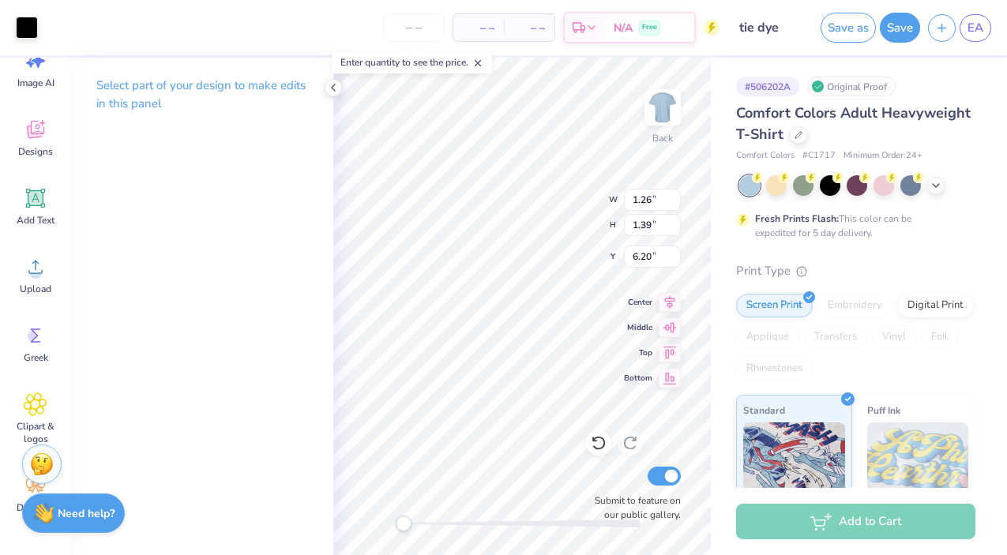
type input "6.49"
type input "0.55"
type input "6.71"
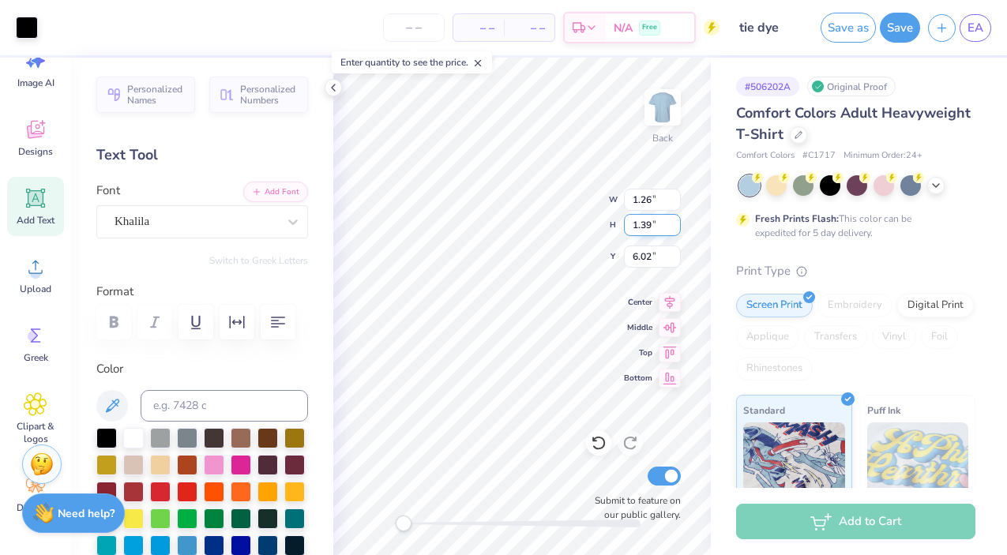
click at [584, 227] on div "Back W 1.26 1.26 " H 1.39 1.39 " Y 6.02 6.02 " Center Middle Top Bottom Submit …" at bounding box center [522, 307] width 378 height 498
type input "1.26"
type input "1.39"
type input "6.02"
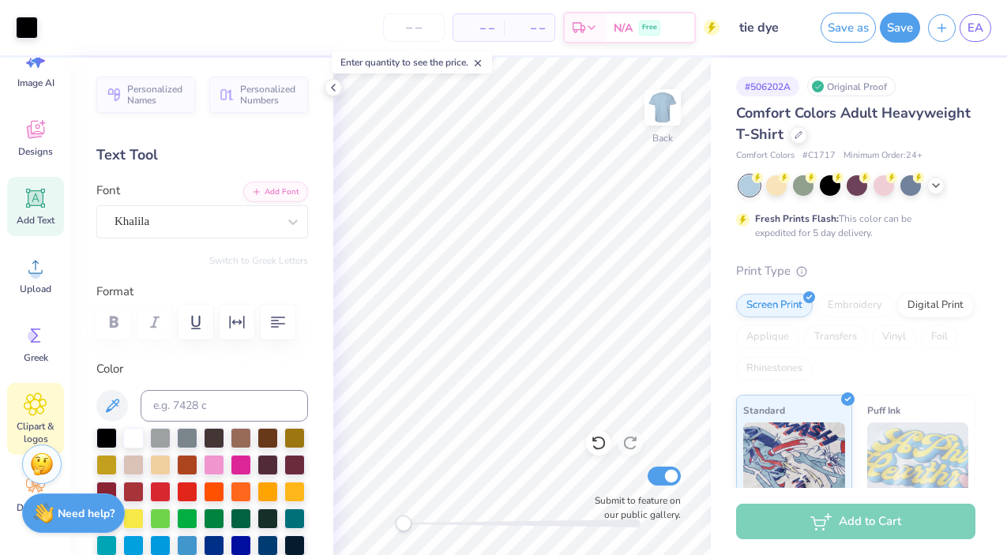
click at [33, 415] on icon at bounding box center [35, 404] width 22 height 22
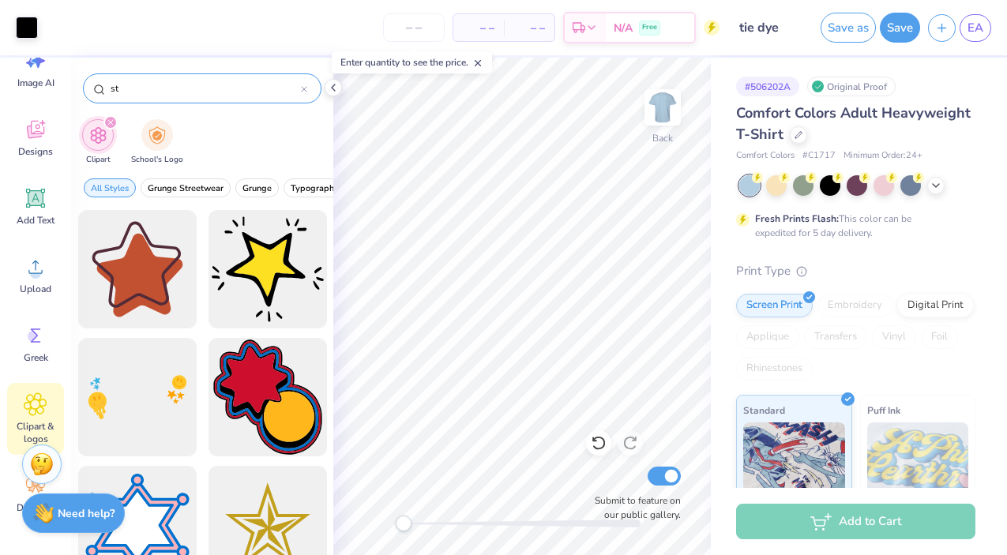
type input "s"
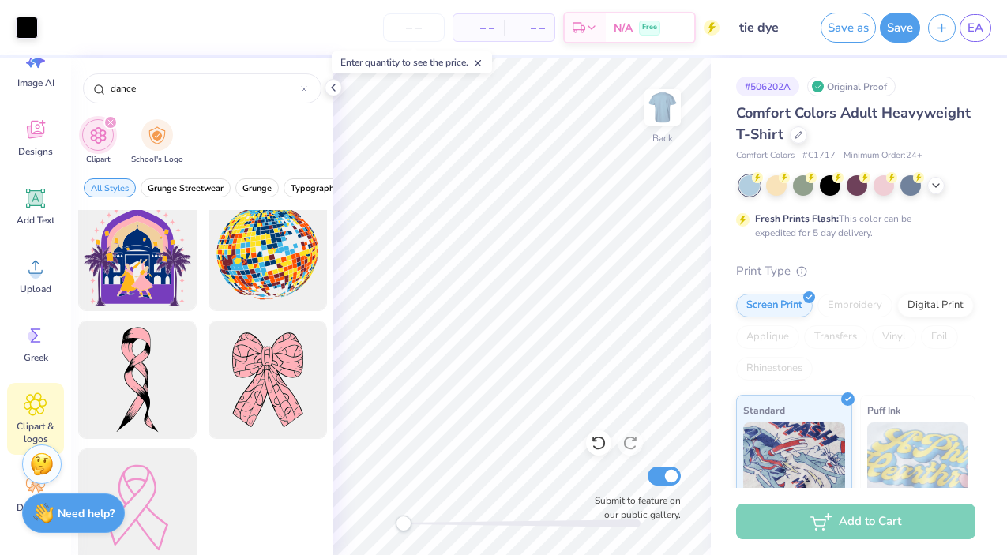
scroll to position [10785, 0]
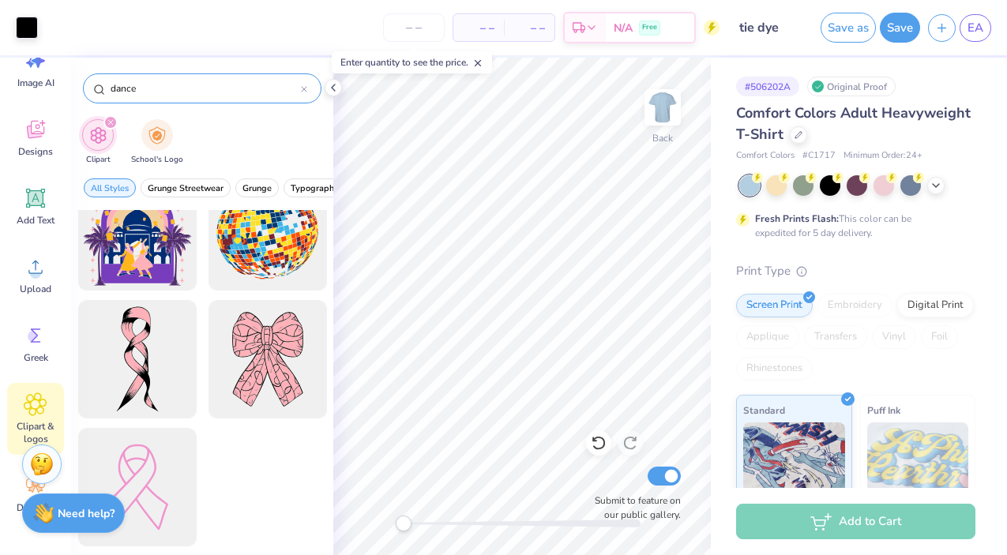
click at [141, 87] on input "dance" at bounding box center [205, 89] width 192 height 16
type input "d"
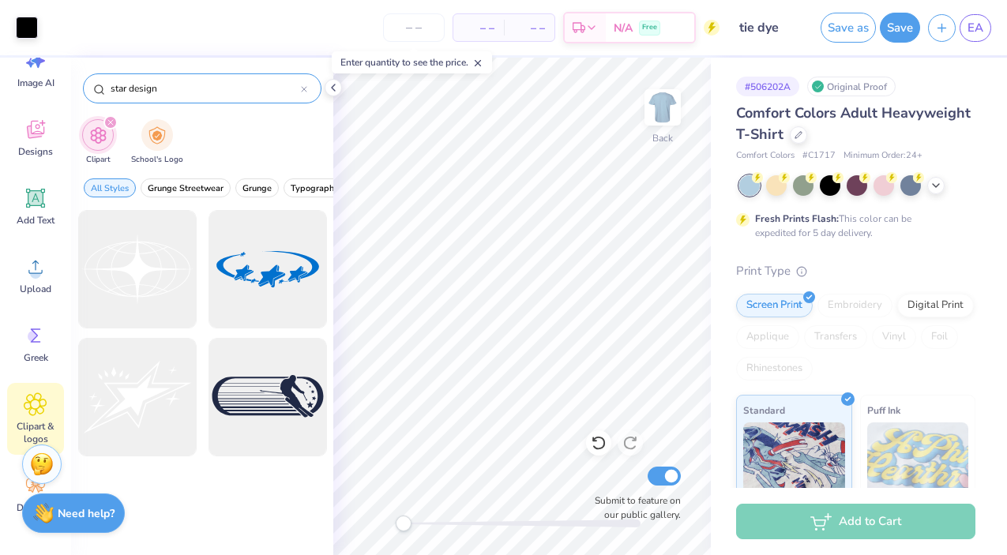
drag, startPoint x: 159, startPoint y: 87, endPoint x: 114, endPoint y: 88, distance: 45.0
click at [113, 88] on input "star design" at bounding box center [205, 89] width 192 height 16
type input "s"
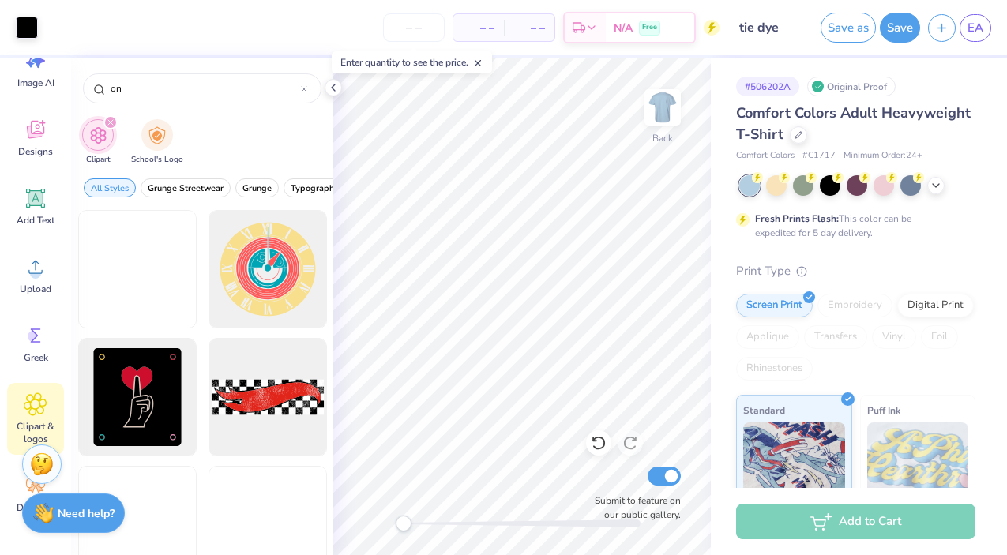
type input "o"
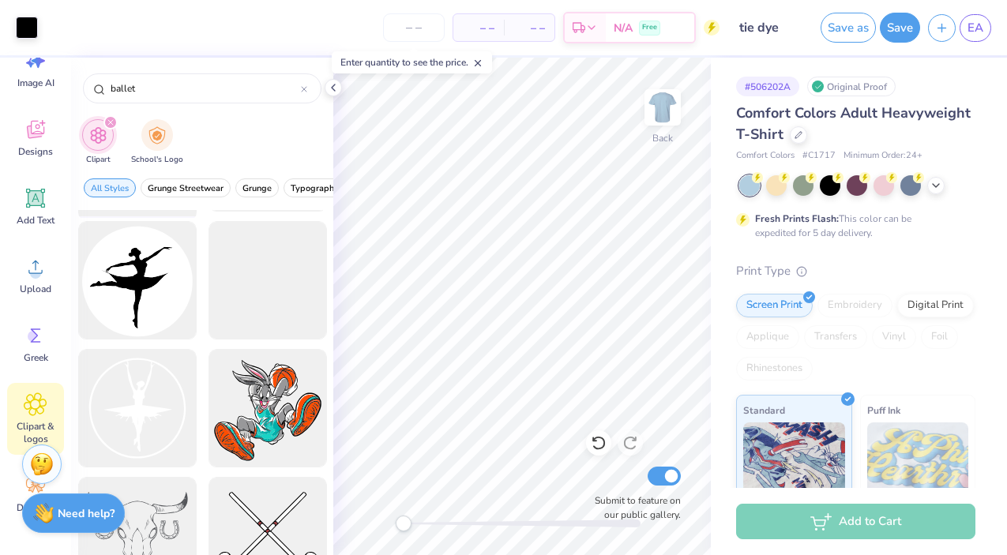
scroll to position [294, 0]
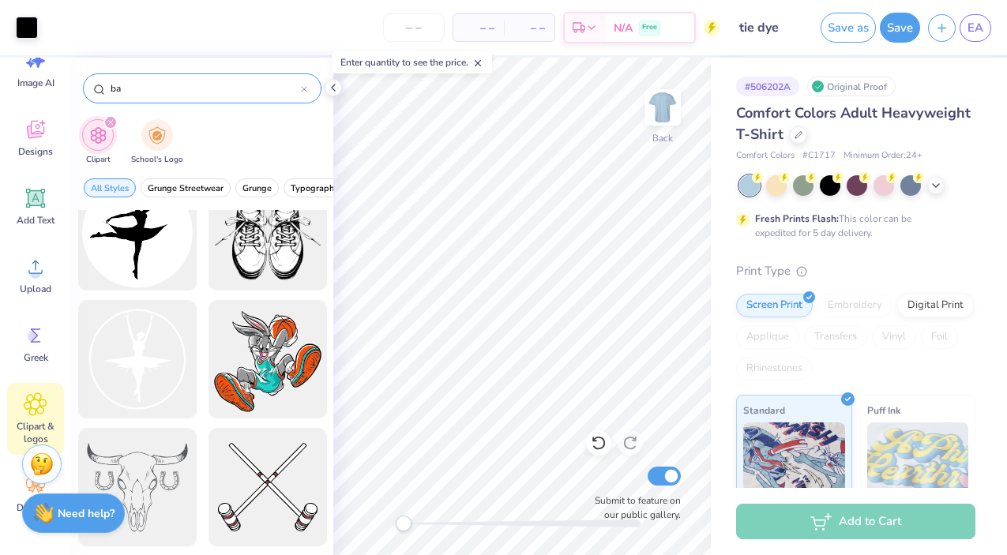
type input "b"
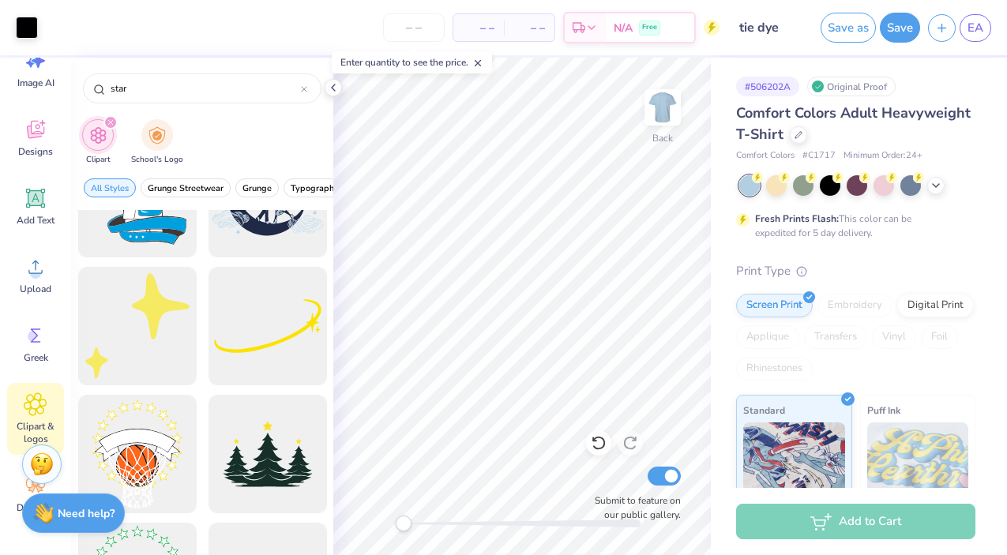
scroll to position [4560, 0]
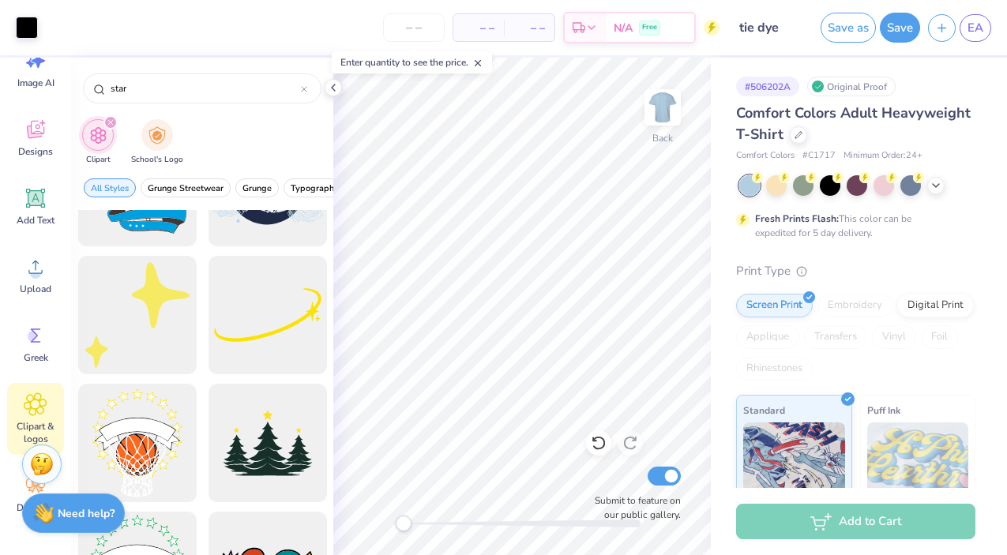
type input "star"
click at [231, 355] on div at bounding box center [268, 315] width 118 height 118
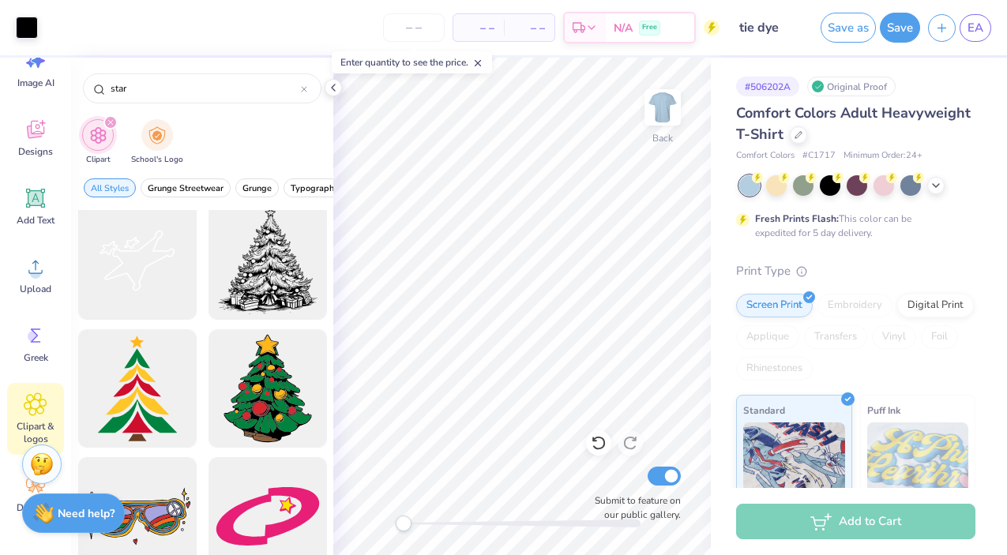
scroll to position [6624, 0]
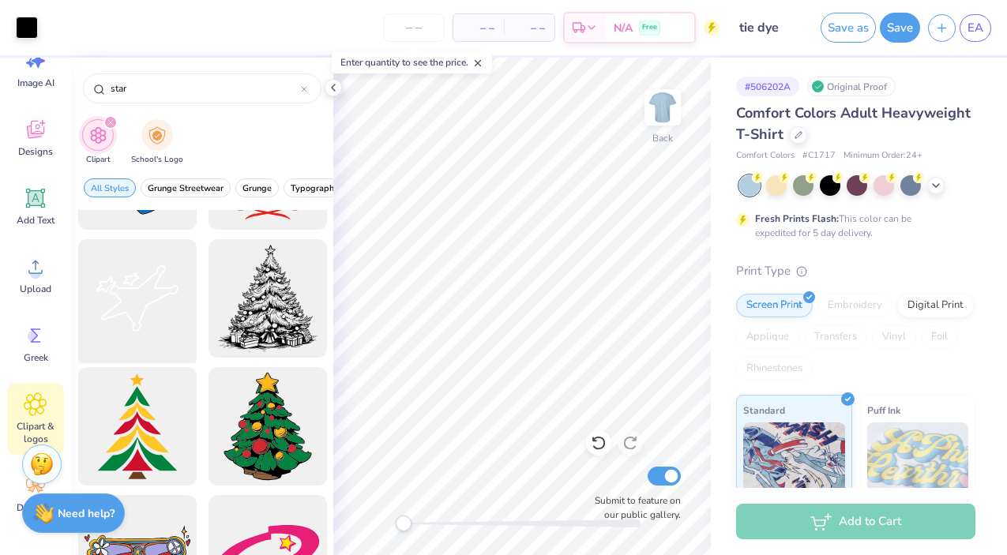
click at [180, 335] on div at bounding box center [137, 299] width 130 height 130
type input "1.26"
type input "1.39"
type input "6.02"
type input "3.31"
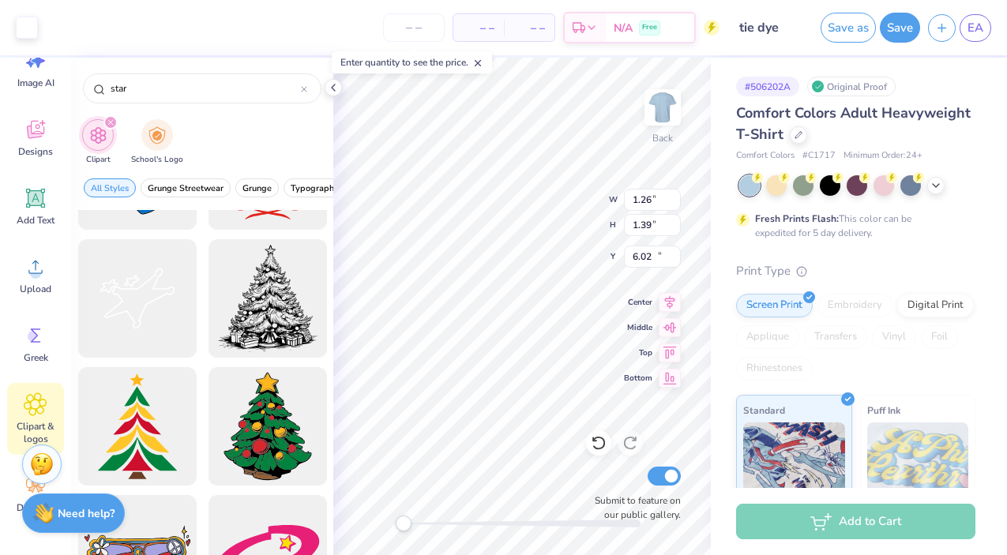
type input "2.67"
type input "13.35"
click at [26, 31] on div at bounding box center [27, 26] width 22 height 22
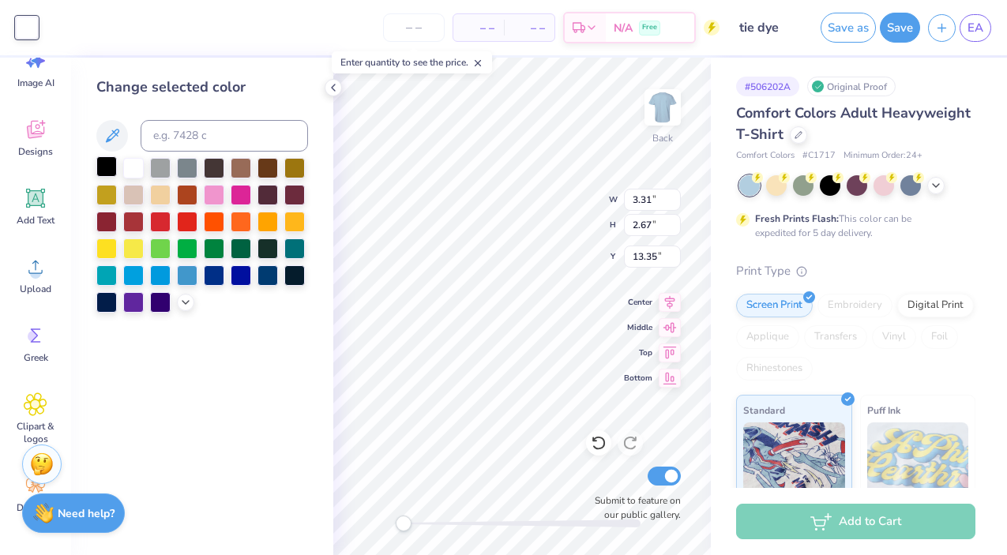
click at [105, 166] on div at bounding box center [106, 166] width 21 height 21
